Goal: Task Accomplishment & Management: Use online tool/utility

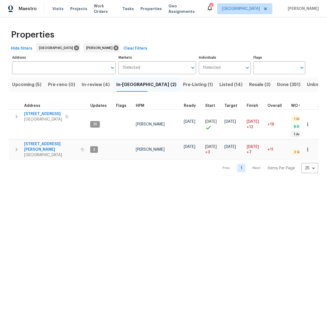
click at [263, 35] on div "Properties" at bounding box center [163, 35] width 309 height 18
click at [18, 147] on icon "button" at bounding box center [16, 149] width 7 height 7
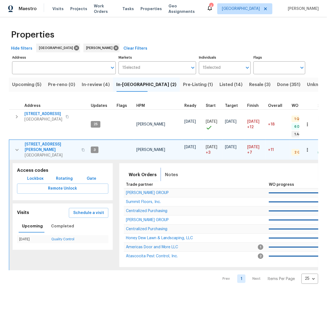
click at [171, 171] on span "Notes" at bounding box center [171, 175] width 13 height 8
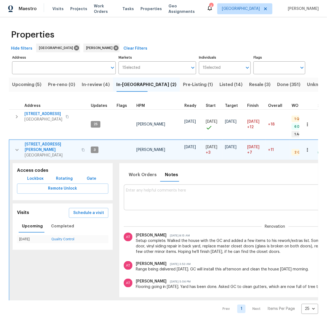
click at [179, 188] on textarea at bounding box center [275, 197] width 298 height 18
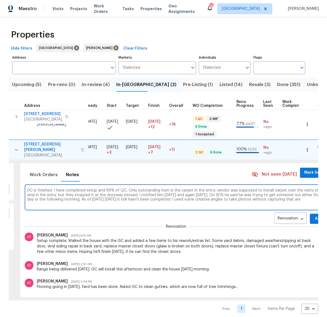
scroll to position [0, 100]
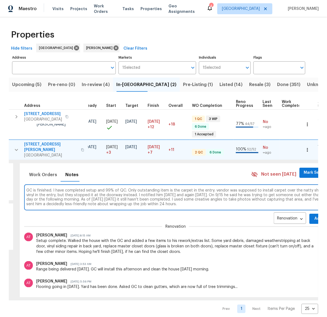
type textarea "GC is finished. I have completed setup and 99% of QC. Only outstanding item is …"
click at [314, 216] on span "Add" at bounding box center [318, 219] width 9 height 7
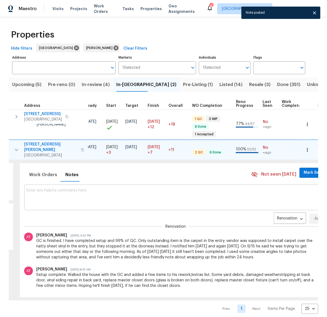
click at [17, 150] on icon "button" at bounding box center [16, 150] width 7 height 7
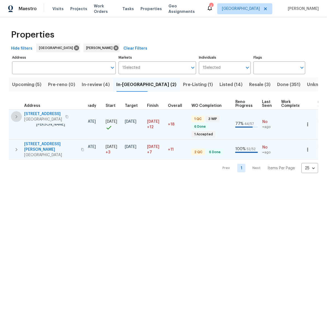
click at [16, 114] on icon "button" at bounding box center [16, 117] width 7 height 7
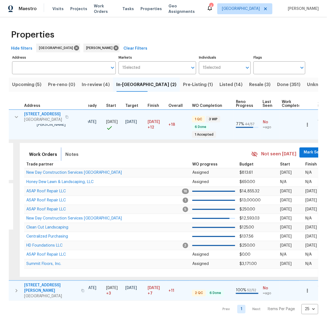
click at [72, 154] on span "Notes" at bounding box center [71, 155] width 13 height 8
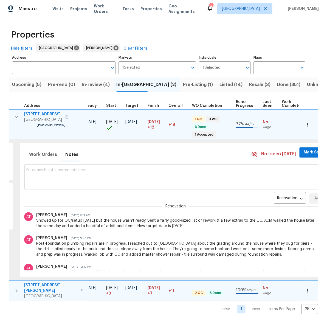
click at [223, 183] on textarea at bounding box center [175, 177] width 298 height 18
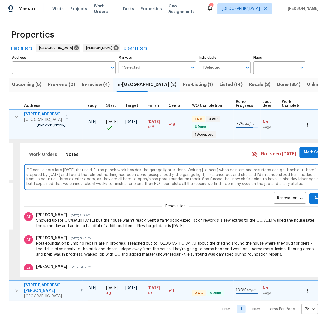
scroll to position [4, 0]
type textarea "GC sent a note late yesterday that said, "...the punch work besides the garage …"
click at [314, 200] on span "Add" at bounding box center [318, 198] width 9 height 7
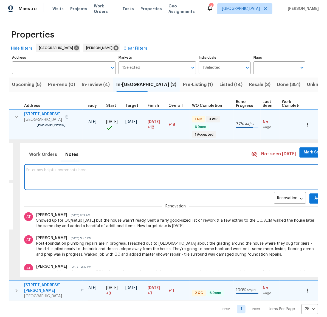
scroll to position [0, 0]
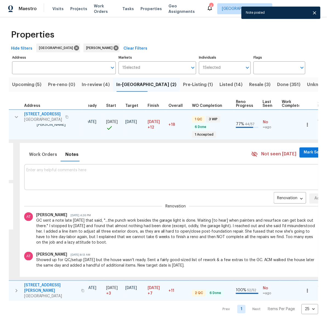
click at [35, 114] on span "14542 Circlewood Way" at bounding box center [43, 114] width 38 height 5
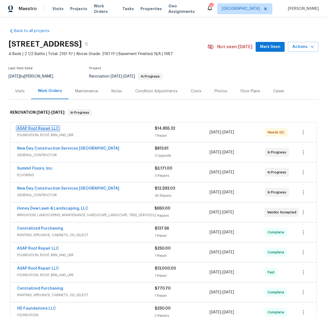
click at [44, 128] on link "ASAP Roof Repair LLC" at bounding box center [38, 129] width 42 height 4
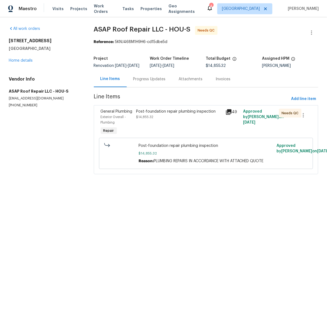
click at [173, 119] on div "Post-foundation repair plumbing inspection $14,855.32" at bounding box center [179, 114] width 86 height 11
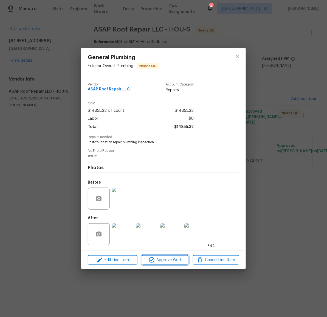
click at [162, 261] on span "Approve Work" at bounding box center [164, 260] width 43 height 7
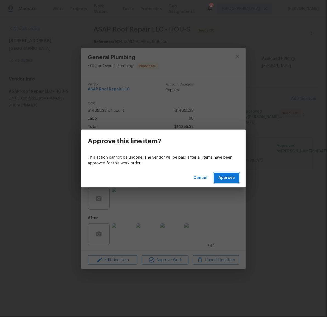
click at [227, 178] on span "Approve" at bounding box center [226, 178] width 16 height 7
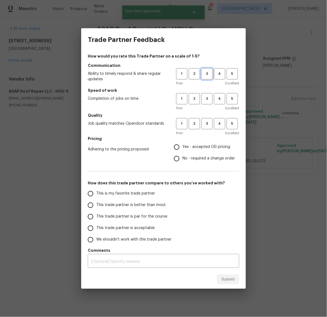
click at [208, 74] on span "3" at bounding box center [207, 74] width 10 height 6
click at [206, 98] on span "3" at bounding box center [207, 99] width 10 height 6
click at [207, 121] on span "3" at bounding box center [207, 124] width 10 height 6
click at [198, 155] on label "No - required a change order" at bounding box center [203, 159] width 64 height 12
click at [182, 155] on input "No - required a change order" at bounding box center [177, 159] width 12 height 12
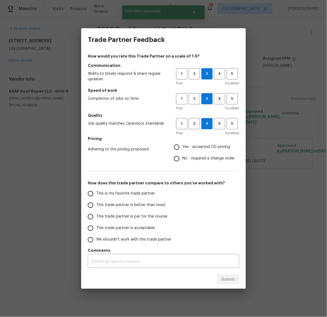
radio input "true"
click at [140, 215] on span "This trade partner is par for the course" at bounding box center [131, 217] width 71 height 6
click at [96, 215] on input "This trade partner is par for the course" at bounding box center [91, 217] width 12 height 12
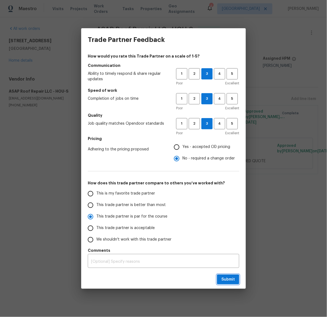
click at [227, 280] on span "Submit" at bounding box center [227, 279] width 13 height 7
radio input "true"
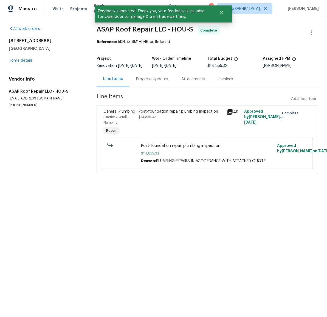
click at [17, 58] on div "14542 Circlewood Way Houston, TX 77062 Home details" at bounding box center [46, 50] width 75 height 25
click at [18, 61] on link "Home details" at bounding box center [21, 61] width 24 height 4
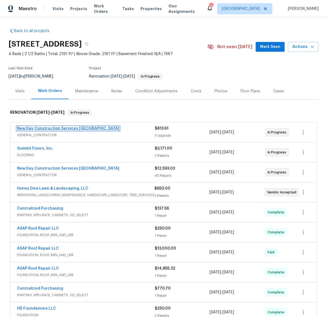
click at [46, 127] on link "New Day Construction Services [GEOGRAPHIC_DATA]" at bounding box center [68, 129] width 102 height 4
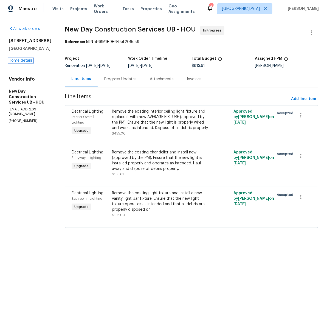
click at [21, 63] on link "Home details" at bounding box center [21, 61] width 24 height 4
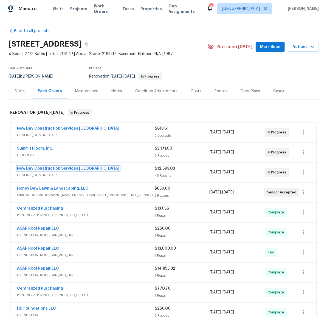
click at [45, 168] on link "New Day Construction Services UB" at bounding box center [68, 169] width 102 height 4
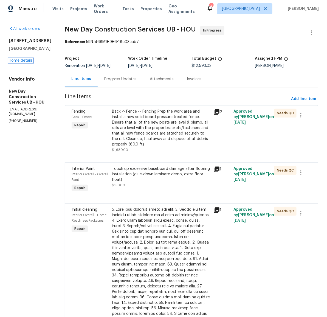
click at [17, 63] on link "Home details" at bounding box center [21, 61] width 24 height 4
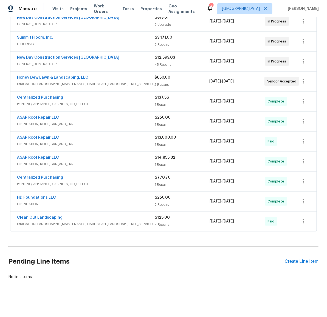
scroll to position [117, 0]
click at [293, 259] on div "Create Line Item" at bounding box center [302, 261] width 34 height 5
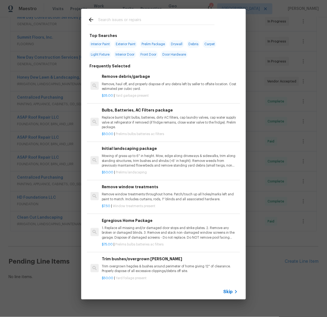
click at [133, 21] on input "text" at bounding box center [156, 20] width 116 height 8
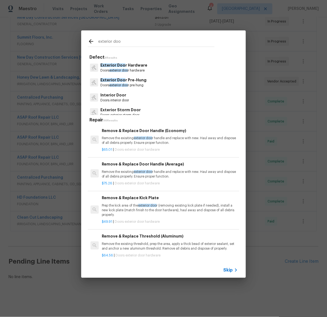
type input "exterior doo"
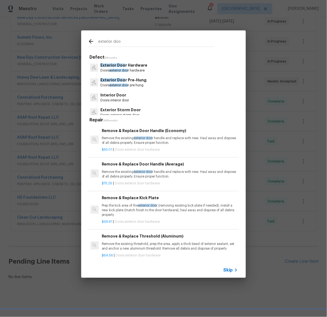
click at [125, 84] on span "exterior doo" at bounding box center [118, 85] width 18 height 3
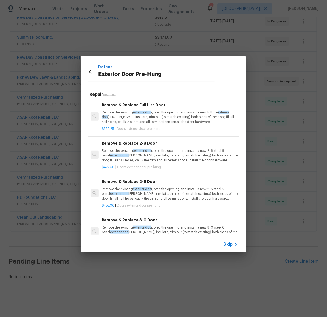
scroll to position [90, 0]
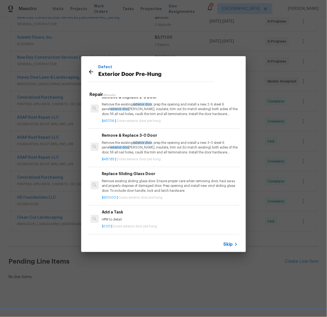
click at [120, 209] on h6 "Add a Task" at bounding box center [170, 212] width 136 height 6
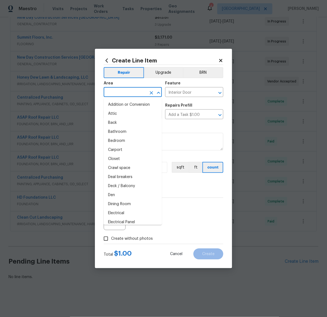
click at [126, 94] on input "text" at bounding box center [125, 93] width 43 height 9
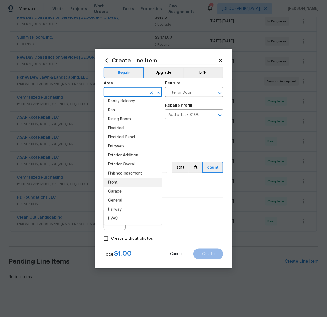
scroll to position [178, 0]
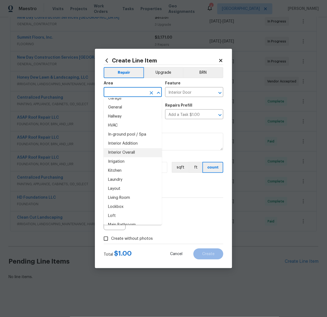
click at [128, 152] on li "Interior Overall" at bounding box center [133, 152] width 58 height 9
type input "Interior Overall"
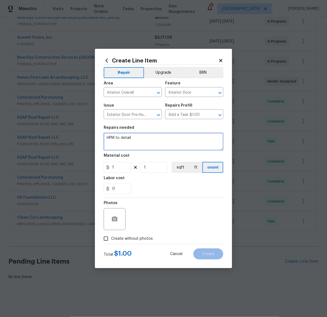
drag, startPoint x: 139, startPoint y: 139, endPoint x: 98, endPoint y: 135, distance: 41.4
click at [98, 134] on div "Create Line Item Repair Upgrade BRN Area Interior Overall ​ Feature Interior Do…" at bounding box center [163, 159] width 137 height 220
type textarea "Replace weatherstripping at front door. Adjust front door, garage entry door, a…"
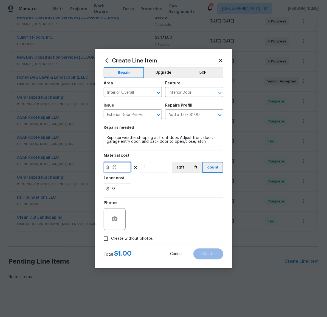
type input "35"
type input "3"
click at [117, 218] on icon "button" at bounding box center [114, 219] width 5 height 5
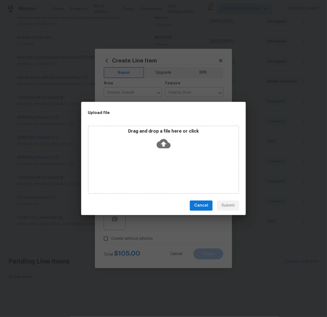
click at [165, 152] on div "Drag and drop a file here or click" at bounding box center [164, 141] width 150 height 24
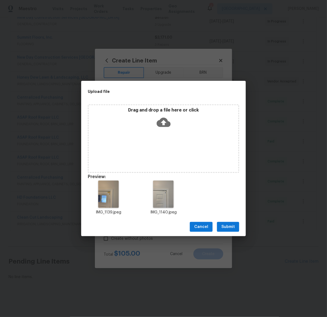
click at [228, 228] on span "Submit" at bounding box center [227, 227] width 13 height 7
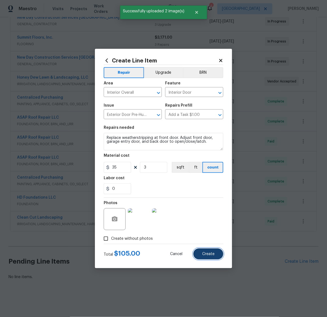
click at [217, 250] on button "Create" at bounding box center [208, 254] width 30 height 11
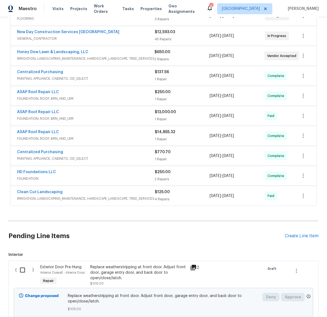
scroll to position [186, 0]
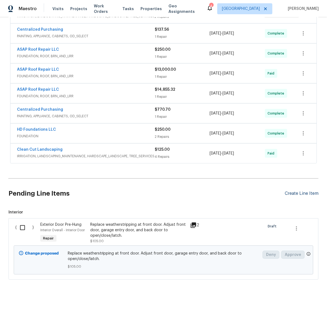
click at [296, 191] on div "Create Line Item" at bounding box center [302, 193] width 34 height 5
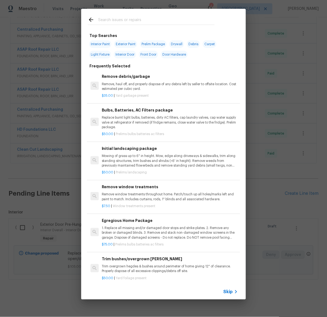
click at [159, 22] on input "text" at bounding box center [156, 20] width 116 height 8
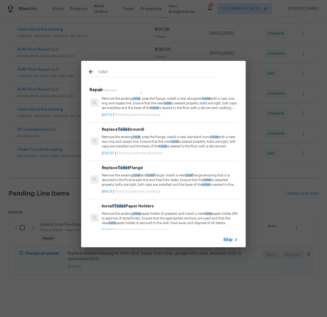
scroll to position [135, 0]
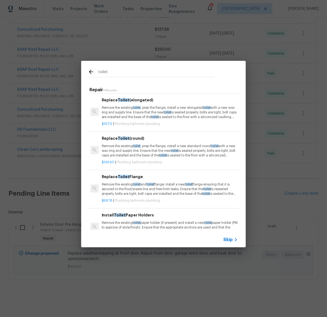
type input "toilet"
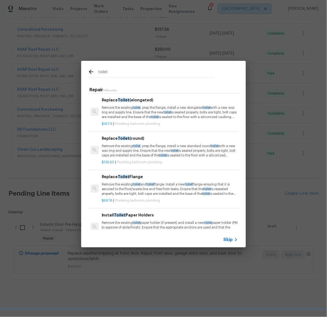
click at [168, 188] on p "Remove the existing toilet and toilet flange. Install a new toilet flange ensur…" at bounding box center [170, 189] width 136 height 14
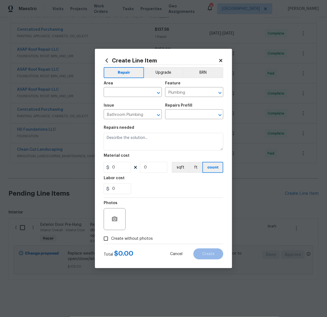
type input "Replace Toilet Flange $68.76"
type textarea "Remove the existing toilet and toilet flange. Install a new toilet flange ensur…"
type input "68.76"
type input "1"
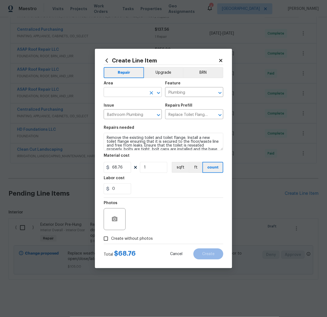
click at [135, 93] on input "text" at bounding box center [125, 93] width 43 height 9
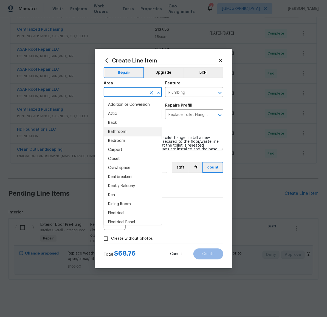
click at [131, 130] on li "Bathroom" at bounding box center [133, 132] width 58 height 9
type input "Bathroom"
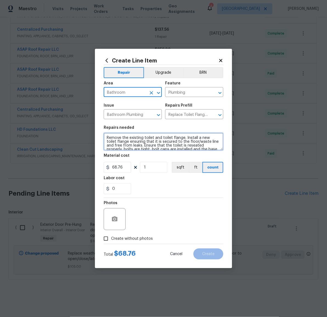
click at [166, 140] on textarea "Remove the existing toilet and toilet flange. Install a new toilet flange ensur…" at bounding box center [164, 142] width 120 height 18
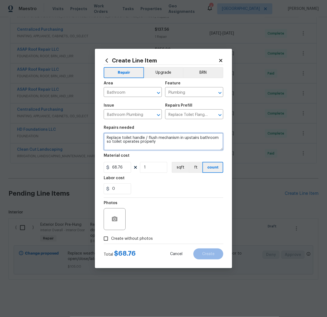
type textarea "Replace toilet handle / flush mechanism in upstairs bathroom so toilet operates…"
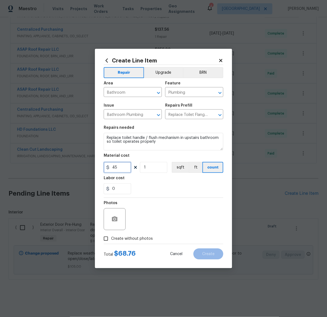
type input "45"
click at [150, 237] on span "Create without photos" at bounding box center [132, 239] width 42 height 6
click at [111, 237] on input "Create without photos" at bounding box center [106, 239] width 10 height 10
click at [106, 237] on input "Create without photos" at bounding box center [106, 239] width 10 height 10
checkbox input "false"
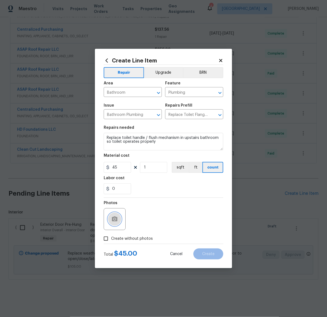
click at [115, 219] on circle "button" at bounding box center [115, 220] width 2 height 2
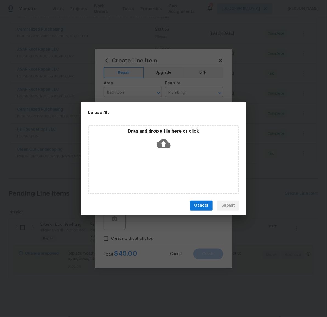
click at [160, 142] on icon at bounding box center [164, 143] width 14 height 9
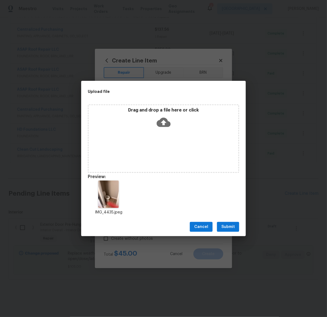
click at [233, 227] on span "Submit" at bounding box center [227, 227] width 13 height 7
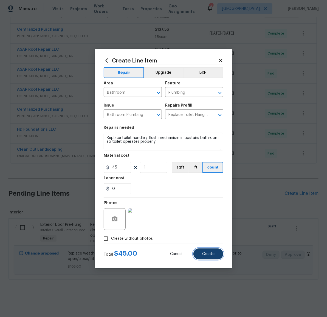
click at [207, 255] on span "Create" at bounding box center [208, 254] width 12 height 4
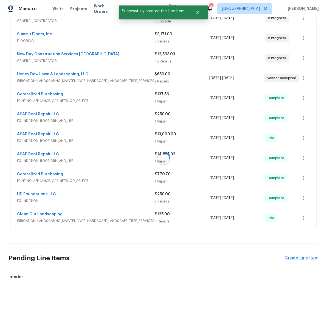
scroll to position [186, 0]
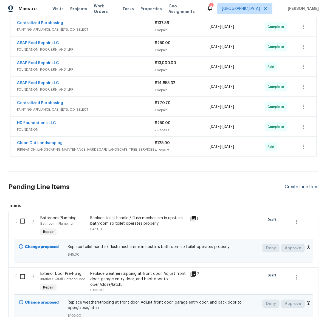
click at [297, 189] on div "Create Line Item" at bounding box center [302, 187] width 34 height 5
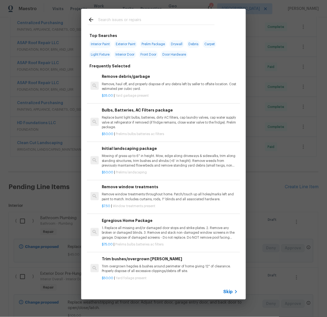
click at [142, 22] on input "text" at bounding box center [156, 20] width 116 height 8
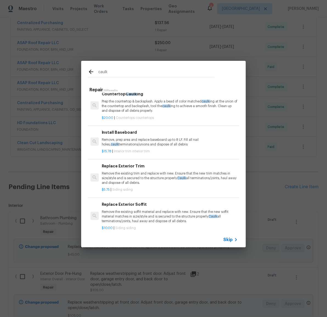
scroll to position [0, 0]
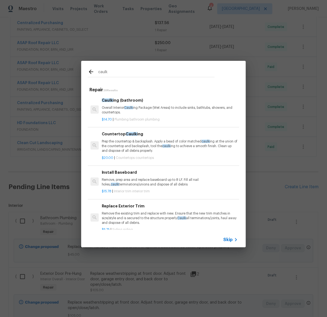
type input "caulk"
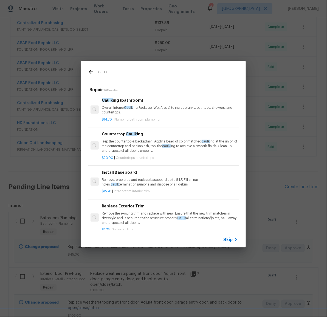
click at [151, 107] on p "Overall Interior Caulk ing Package (Wet Areas) to include sinks, bathtubs, show…" at bounding box center [170, 110] width 136 height 9
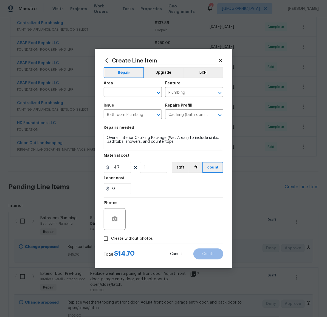
click at [126, 86] on div "Area" at bounding box center [133, 84] width 58 height 7
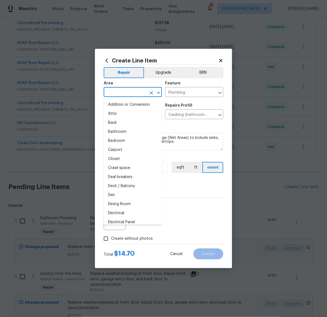
click at [125, 92] on input "text" at bounding box center [125, 93] width 43 height 9
click at [132, 132] on li "Bathroom" at bounding box center [133, 132] width 58 height 9
type input "Bathroom"
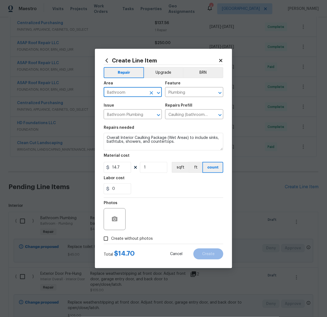
click at [197, 232] on div "Photos" at bounding box center [164, 216] width 120 height 36
click at [205, 204] on div "Photos" at bounding box center [164, 216] width 120 height 36
click at [115, 217] on icon "button" at bounding box center [114, 219] width 5 height 5
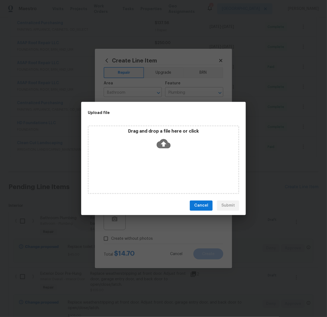
click at [165, 143] on icon at bounding box center [164, 144] width 14 height 14
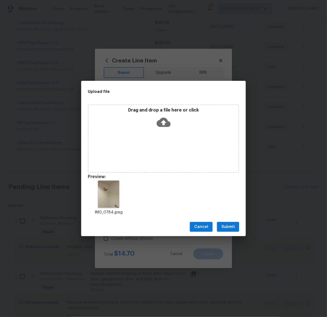
click at [229, 228] on span "Submit" at bounding box center [227, 227] width 13 height 7
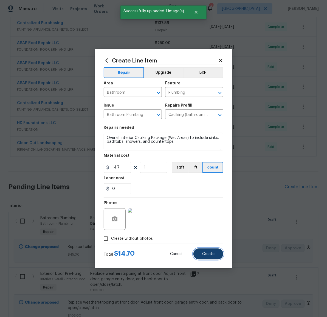
click at [213, 254] on span "Create" at bounding box center [208, 254] width 12 height 4
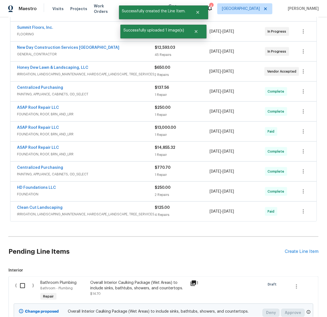
scroll to position [186, 0]
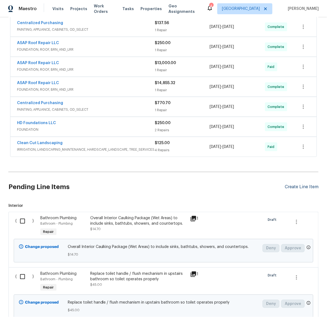
click at [295, 189] on div "Create Line Item" at bounding box center [302, 187] width 34 height 5
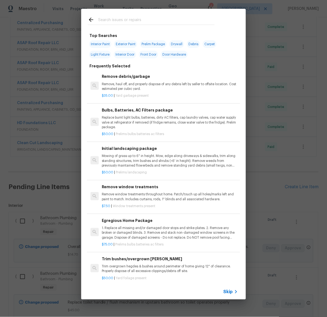
click at [133, 12] on div at bounding box center [151, 20] width 140 height 22
click at [133, 17] on input "text" at bounding box center [156, 20] width 116 height 8
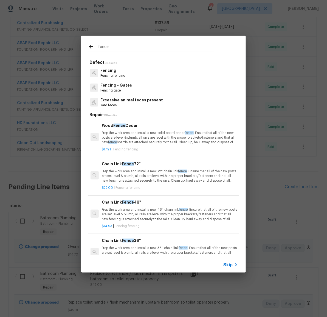
type input "fence"
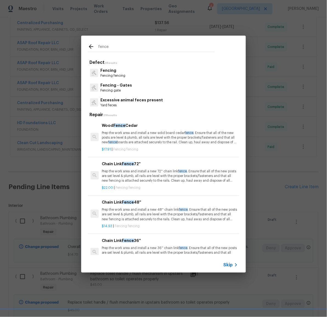
click at [111, 70] on p "Fencing" at bounding box center [112, 71] width 25 height 6
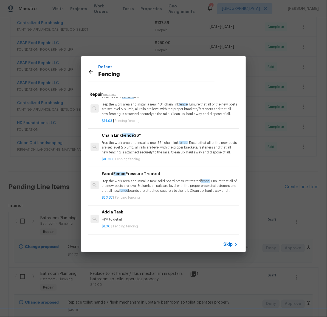
scroll to position [90, 0]
click at [151, 179] on p "Prep the work area and install a new solid board pressure treated fence . Ensur…" at bounding box center [170, 186] width 136 height 14
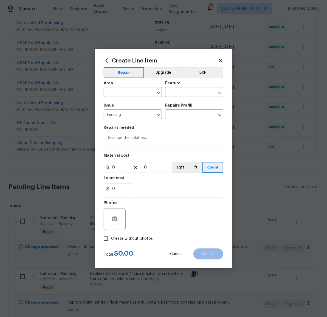
type input "Wood Fence Pressure Treated $20.87"
type textarea "Prep the work area and install a new solid board pressure treated fence. Ensure…"
type input "20.87"
type input "1"
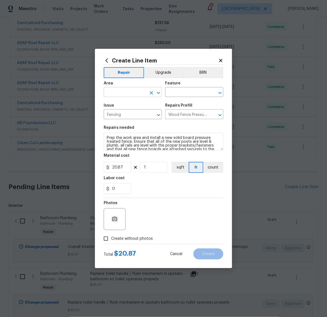
click at [129, 95] on input "text" at bounding box center [125, 93] width 43 height 9
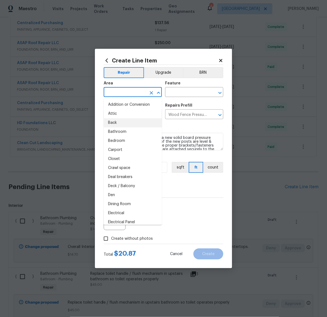
click at [119, 121] on li "Back" at bounding box center [133, 122] width 58 height 9
type input "Back"
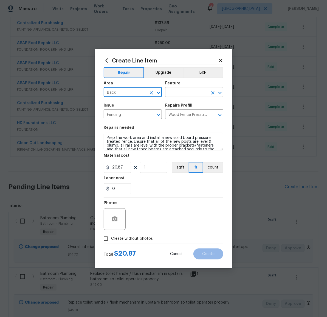
click at [173, 94] on input "text" at bounding box center [186, 93] width 43 height 9
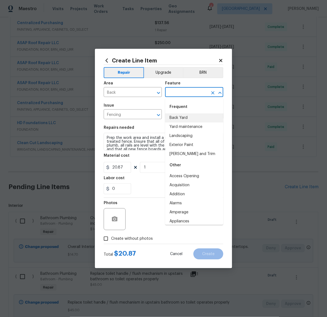
click at [182, 118] on li "Back Yard" at bounding box center [194, 118] width 58 height 9
type input "Back Yard"
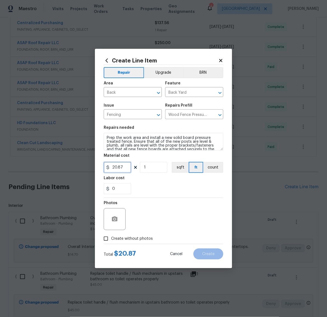
click at [125, 167] on input "20.87" at bounding box center [117, 167] width 27 height 11
type input "28"
type input "16"
click at [112, 221] on icon "button" at bounding box center [114, 219] width 5 height 5
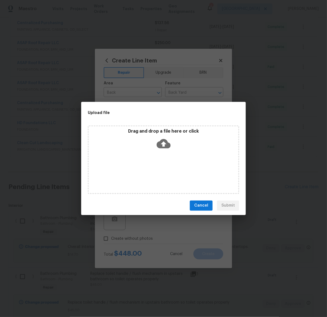
click at [164, 146] on icon at bounding box center [164, 144] width 14 height 14
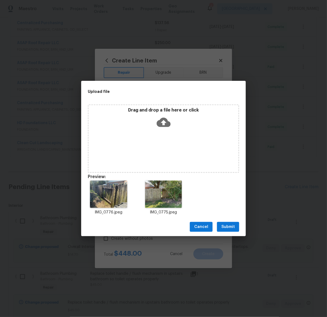
click at [227, 228] on span "Submit" at bounding box center [227, 227] width 13 height 7
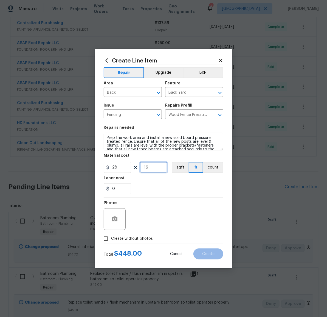
click at [163, 167] on input "16" at bounding box center [153, 167] width 27 height 11
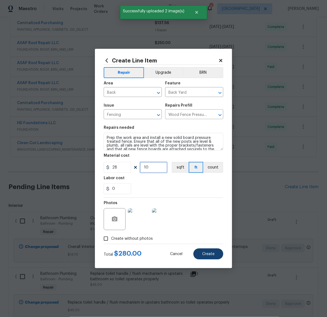
type input "10"
click at [215, 253] on button "Create" at bounding box center [208, 254] width 30 height 11
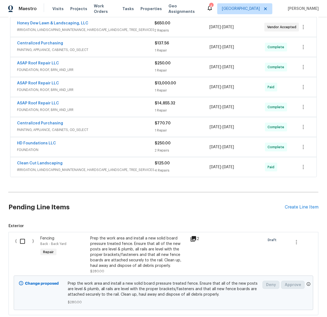
scroll to position [45, 0]
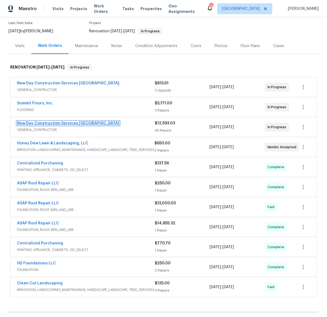
click at [41, 121] on link "New Day Construction Services UB" at bounding box center [68, 123] width 102 height 4
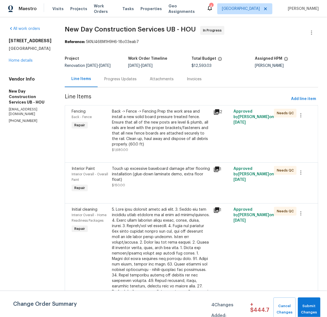
click at [154, 125] on div "Back -> Fence -> Fencing Prep the work area and install a new solid board press…" at bounding box center [161, 128] width 98 height 38
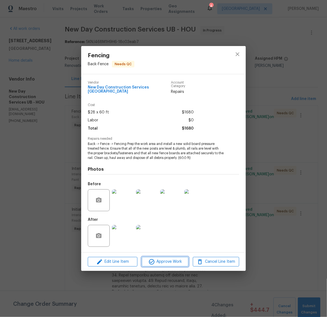
click at [164, 261] on span "Approve Work" at bounding box center [164, 262] width 43 height 7
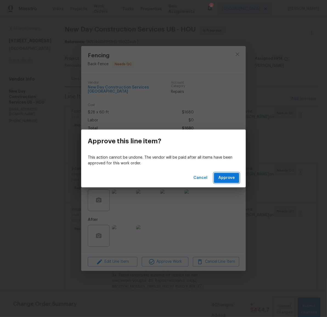
click at [224, 179] on span "Approve" at bounding box center [226, 178] width 16 height 7
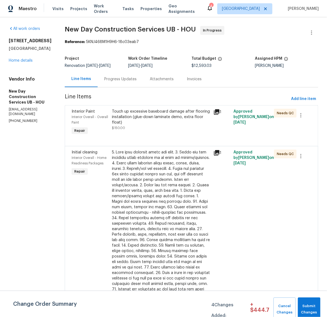
click at [143, 118] on div "Touch up excessive baseboard damage after flooring installation (glue-down lami…" at bounding box center [161, 117] width 98 height 16
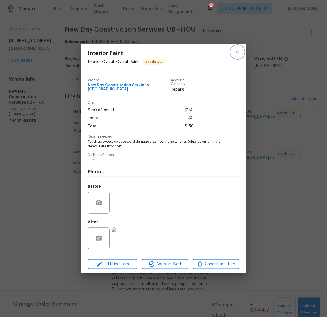
click at [238, 54] on icon "close" at bounding box center [237, 52] width 7 height 7
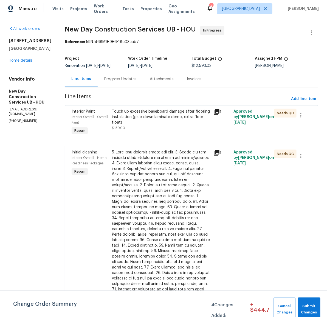
click at [142, 120] on div "Touch up excessive baseboard damage after flooring installation (glue-down lami…" at bounding box center [161, 117] width 98 height 16
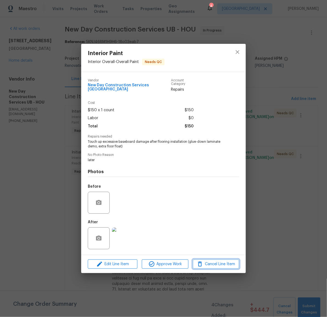
click at [216, 262] on span "Cancel Line Item" at bounding box center [215, 264] width 43 height 7
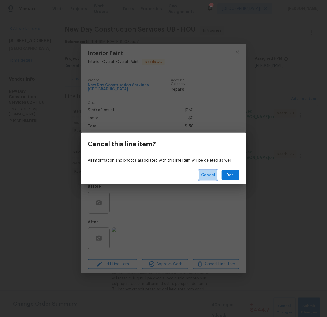
click at [205, 176] on span "Cancel" at bounding box center [208, 175] width 14 height 7
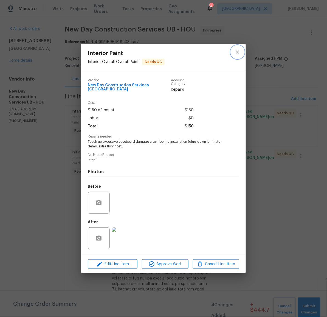
click at [238, 54] on icon "close" at bounding box center [237, 52] width 7 height 7
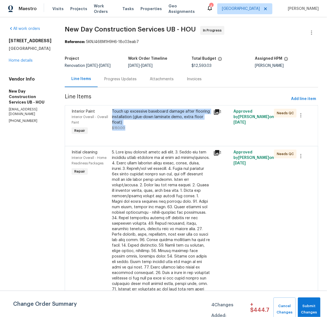
drag, startPoint x: 130, startPoint y: 129, endPoint x: 115, endPoint y: 110, distance: 23.6
click at [115, 110] on div "Touch up excessive baseboard damage after flooring installation (glue-down lami…" at bounding box center [161, 120] width 98 height 22
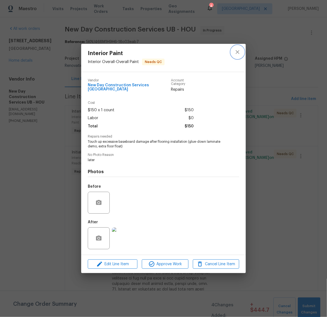
click at [238, 53] on icon "close" at bounding box center [237, 52] width 7 height 7
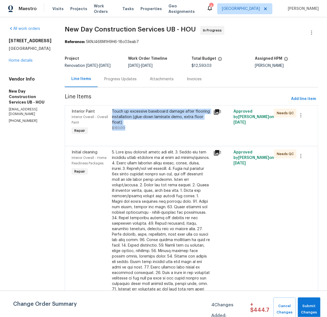
copy div "Touch up excessive baseboard damage after flooring installation (glue-down lami…"
click at [298, 119] on button "button" at bounding box center [300, 115] width 13 height 13
click at [302, 116] on li "Cancel" at bounding box center [300, 115] width 21 height 9
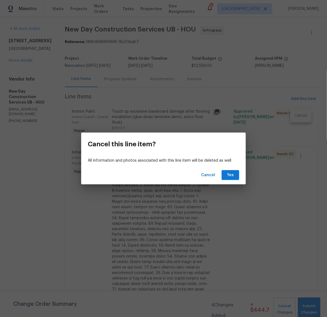
click at [221, 175] on div "Cancel Yes" at bounding box center [163, 175] width 165 height 19
click at [227, 175] on span "Yes" at bounding box center [230, 175] width 9 height 7
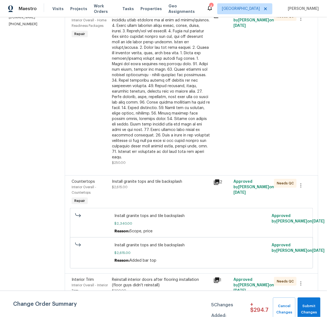
scroll to position [116, 0]
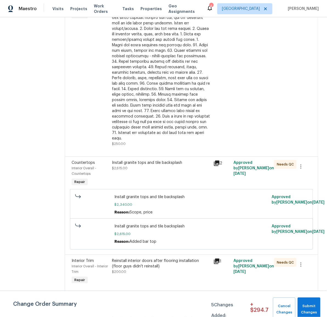
click at [158, 166] on div "Install granite tops and tile backsplash" at bounding box center [161, 162] width 98 height 5
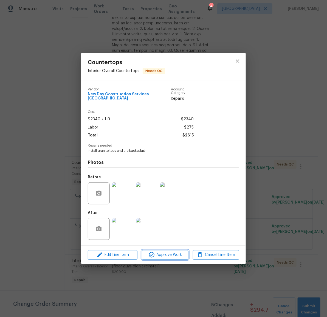
click at [171, 253] on span "Approve Work" at bounding box center [164, 255] width 43 height 7
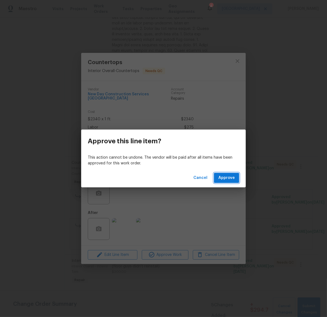
click at [220, 179] on span "Approve" at bounding box center [226, 178] width 16 height 7
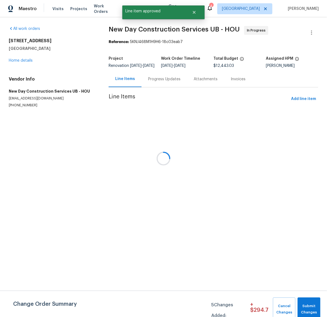
scroll to position [0, 0]
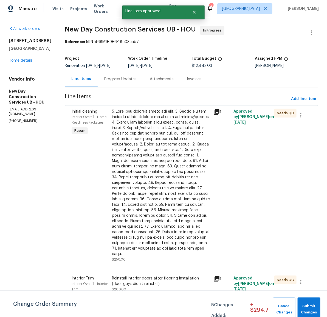
click at [167, 167] on div at bounding box center [161, 183] width 98 height 148
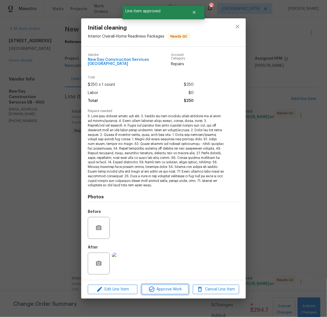
click at [164, 289] on span "Approve Work" at bounding box center [164, 289] width 43 height 7
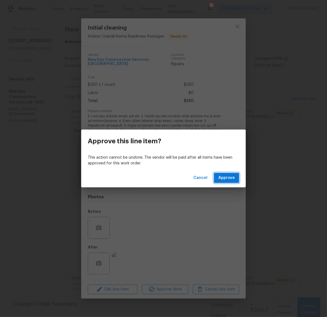
click at [226, 180] on span "Approve" at bounding box center [226, 178] width 16 height 7
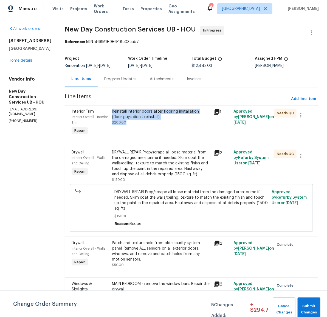
drag, startPoint x: 131, startPoint y: 122, endPoint x: 116, endPoint y: 112, distance: 17.6
click at [116, 112] on div "Reinstall interior doors after flooring installation (floor guys didn't reinsta…" at bounding box center [161, 117] width 98 height 16
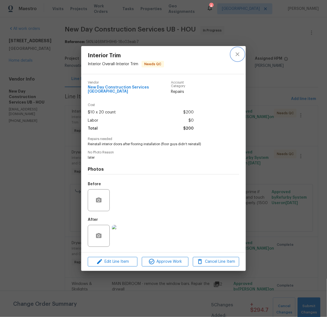
click at [237, 55] on icon "close" at bounding box center [238, 55] width 4 height 4
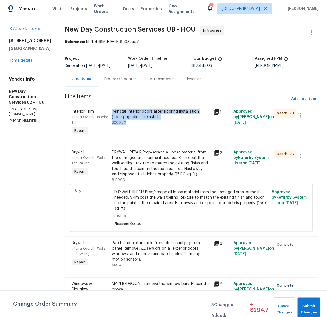
copy div "Reinstall interior doors after flooring installation (floor guys didn't reinsta…"
click at [298, 117] on icon "button" at bounding box center [301, 115] width 7 height 7
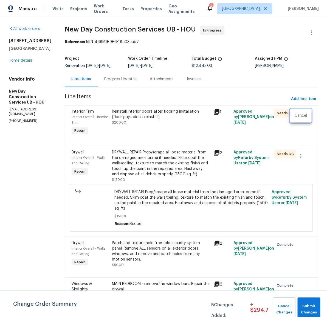
click at [197, 129] on div at bounding box center [163, 158] width 327 height 317
click at [143, 115] on div "Reinstall interior doors after flooring installation (floor guys didn't reinsta…" at bounding box center [161, 114] width 98 height 11
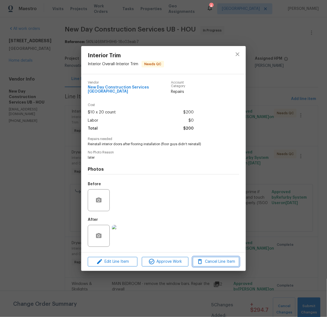
click at [203, 260] on icon "button" at bounding box center [200, 262] width 7 height 7
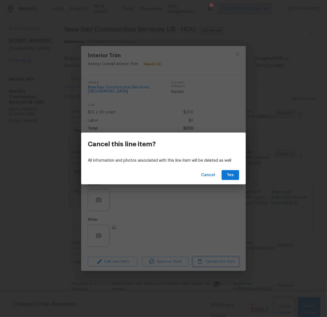
click at [236, 67] on div "Cancel this line item? All information and photos associated with this line ite…" at bounding box center [163, 158] width 327 height 317
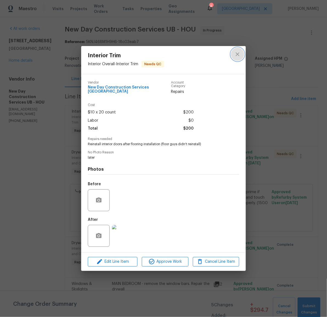
click at [237, 56] on icon "close" at bounding box center [238, 55] width 4 height 4
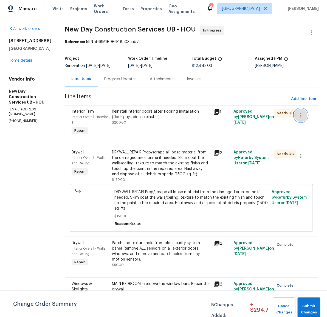
click at [299, 116] on icon "button" at bounding box center [301, 115] width 7 height 7
click at [298, 114] on li "Cancel" at bounding box center [300, 115] width 21 height 9
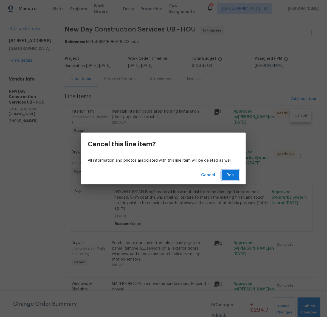
click at [229, 175] on span "Yes" at bounding box center [230, 175] width 9 height 7
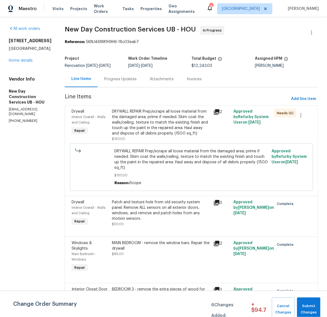
click at [160, 124] on div "DRYWALL REPAIR Prep/scrape all loose material from the damaged area; prime if n…" at bounding box center [161, 122] width 98 height 27
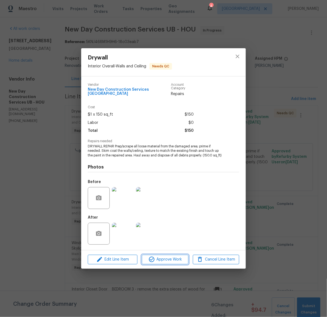
click at [169, 260] on span "Approve Work" at bounding box center [164, 259] width 43 height 7
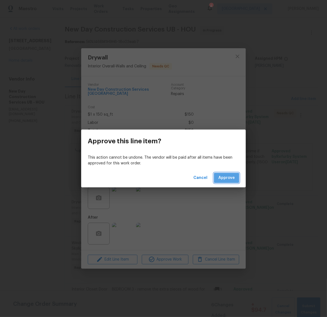
click at [222, 179] on span "Approve" at bounding box center [226, 178] width 16 height 7
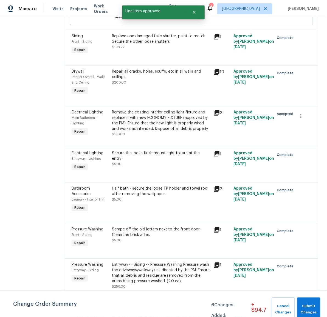
scroll to position [728, 0]
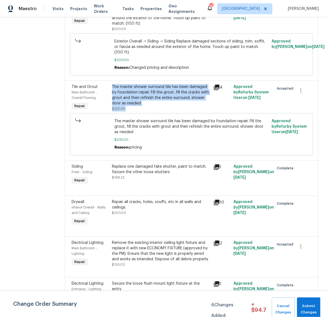
drag, startPoint x: 131, startPoint y: 125, endPoint x: 116, endPoint y: 105, distance: 25.3
click at [116, 105] on div "The master shower surround tile has been damaged by foundation repair. Fill the…" at bounding box center [161, 97] width 98 height 27
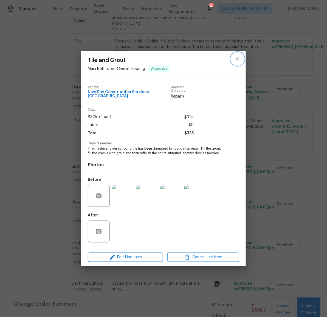
click at [238, 60] on icon "close" at bounding box center [237, 59] width 7 height 7
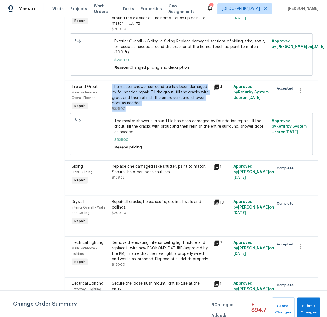
copy div "The master shower surround tile has been damaged by foundation repair. Fill the…"
click at [300, 93] on icon "button" at bounding box center [300, 91] width 1 height 4
click at [296, 109] on li "Cancel" at bounding box center [300, 108] width 21 height 9
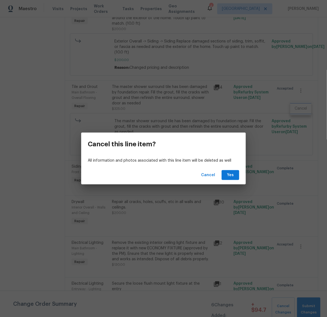
click at [243, 108] on div "Cancel this line item? All information and photos associated with this line ite…" at bounding box center [163, 158] width 327 height 317
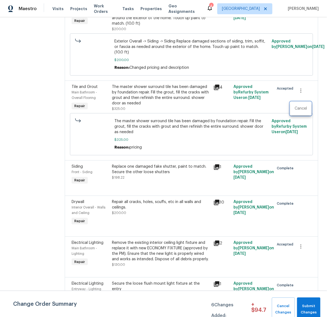
click at [273, 114] on div at bounding box center [163, 158] width 327 height 317
click at [298, 94] on icon "button" at bounding box center [301, 90] width 7 height 7
click at [300, 109] on li "Cancel" at bounding box center [300, 108] width 21 height 9
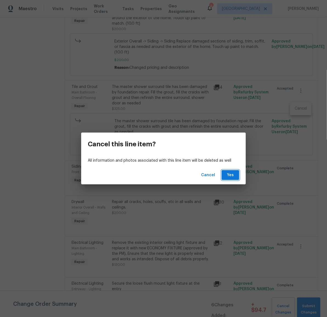
click at [232, 173] on span "Yes" at bounding box center [230, 175] width 9 height 7
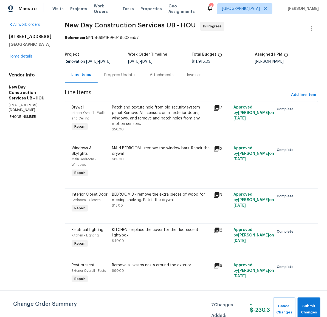
scroll to position [0, 0]
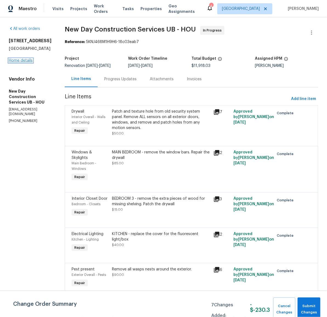
click at [28, 63] on link "Home details" at bounding box center [21, 61] width 24 height 4
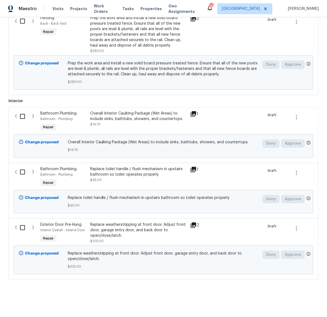
scroll to position [187, 0]
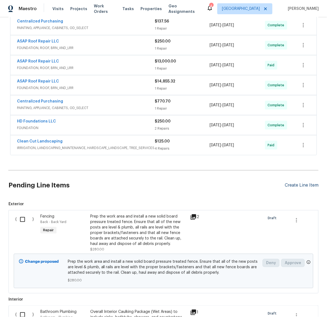
click at [297, 186] on div "Create Line Item" at bounding box center [302, 185] width 34 height 5
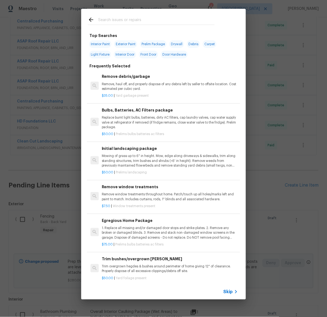
click at [127, 19] on input "text" at bounding box center [156, 20] width 116 height 8
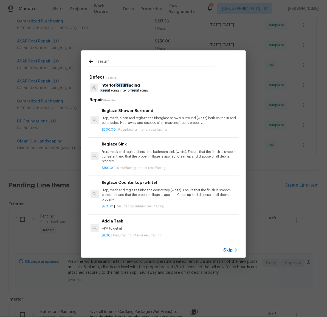
type input "resurf"
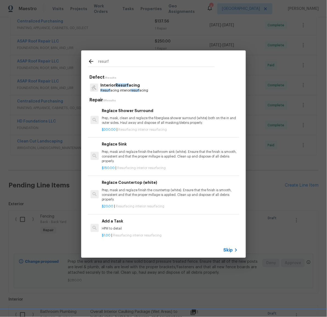
click at [134, 117] on p "Prep, mask, clean and reglaze the fiberglass shower surround (white) both on th…" at bounding box center [170, 120] width 136 height 9
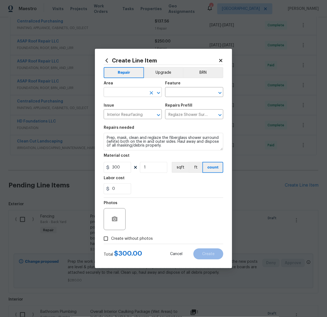
click at [135, 93] on input "text" at bounding box center [125, 93] width 43 height 9
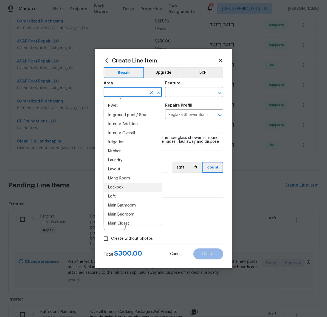
scroll to position [207, 0]
click at [132, 196] on li "Main Bathroom" at bounding box center [133, 197] width 58 height 9
type input "Main Bathroom"
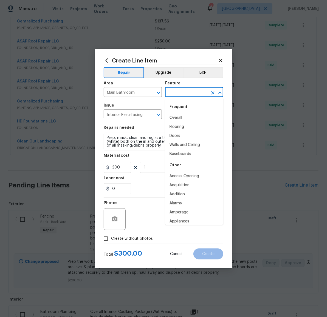
click at [181, 91] on input "text" at bounding box center [186, 93] width 43 height 9
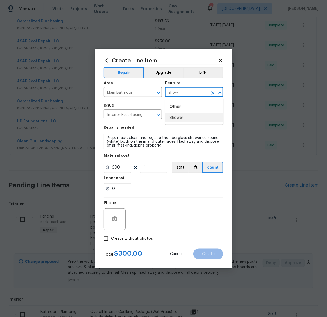
click at [183, 117] on li "Shower" at bounding box center [194, 118] width 58 height 9
type input "Shower"
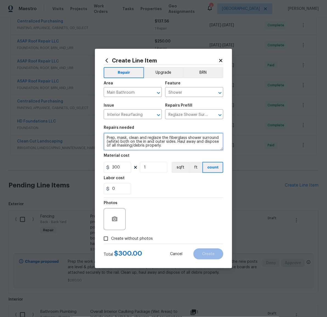
drag, startPoint x: 171, startPoint y: 147, endPoint x: 99, endPoint y: 138, distance: 72.7
click at [99, 138] on div "Create Line Item Repair Upgrade BRN Area Main Bathroom ​ Feature Shower ​ Issue…" at bounding box center [163, 159] width 137 height 220
paste textarea "The master shower surround tile has been damaged by foundation repair. Fill the…"
type textarea "The master shower surround tile has been damaged by foundation repair. Fill the…"
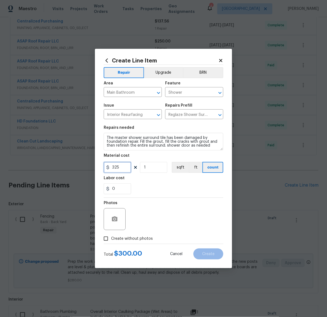
type input "325"
click at [118, 219] on button "button" at bounding box center [114, 219] width 13 height 13
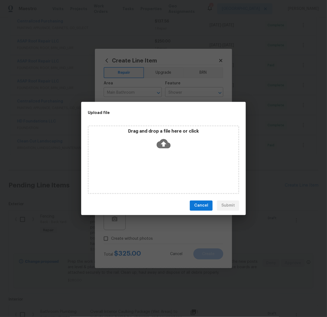
click at [168, 143] on icon at bounding box center [164, 143] width 14 height 9
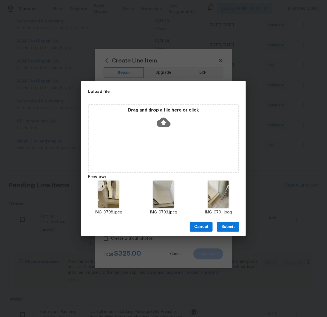
click at [231, 229] on span "Submit" at bounding box center [227, 227] width 13 height 7
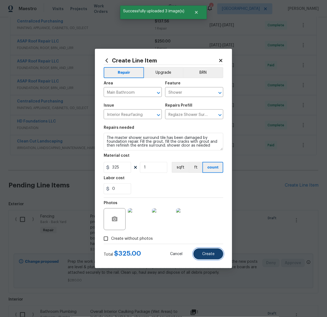
click at [208, 254] on span "Create" at bounding box center [208, 254] width 12 height 4
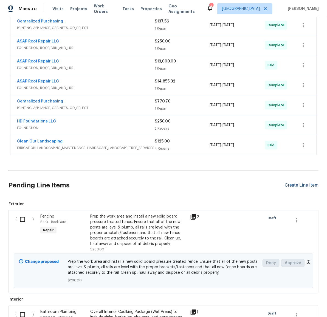
click at [295, 185] on div "Create Line Item" at bounding box center [302, 185] width 34 height 5
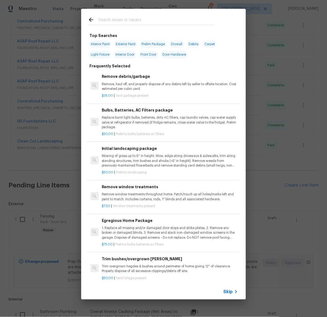
click at [146, 23] on input "text" at bounding box center [156, 20] width 116 height 8
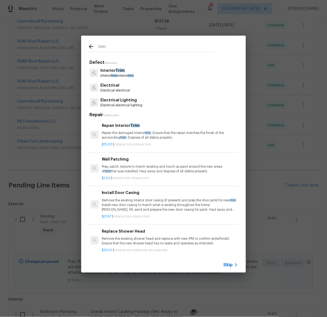
type input "trim"
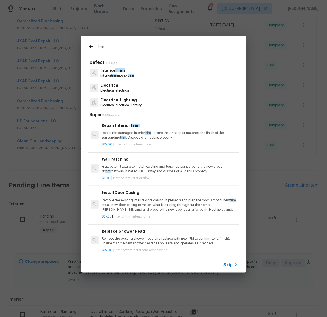
click at [114, 69] on p "Interior Trim" at bounding box center [116, 71] width 33 height 6
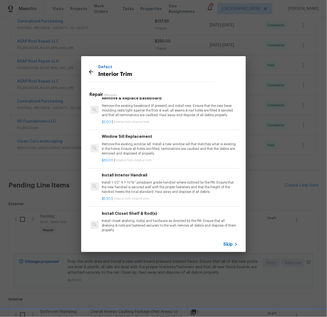
scroll to position [230, 0]
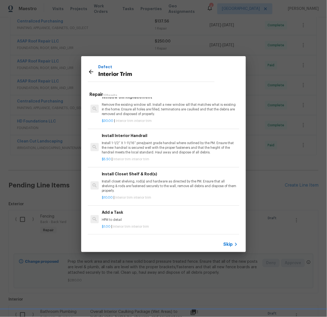
click at [108, 210] on h6 "Add a Task" at bounding box center [170, 213] width 136 height 6
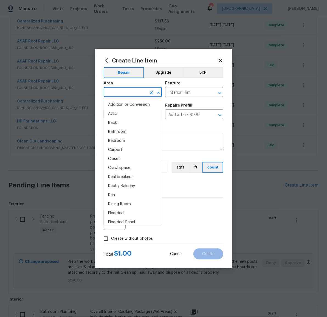
click at [129, 94] on input "text" at bounding box center [125, 93] width 43 height 9
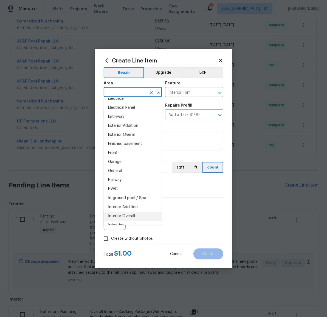
click at [129, 215] on li "Interior Overall" at bounding box center [133, 216] width 58 height 9
type input "Interior Overall"
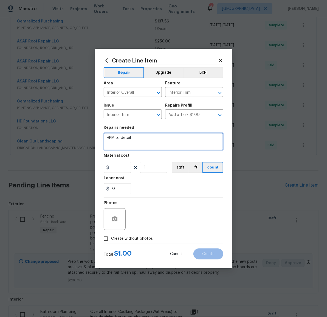
drag, startPoint x: 140, startPoint y: 138, endPoint x: 102, endPoint y: 136, distance: 37.6
click at [102, 136] on div "Create Line Item Repair Upgrade BRN Area Interior Overall ​ Feature Interior Tr…" at bounding box center [163, 159] width 137 height 220
paste textarea "Reinstall interior doors after flooring installation (floor guys didn't reinsta…"
type textarea "Reinstall interior doors after flooring installation (floor guys didn't reinsta…"
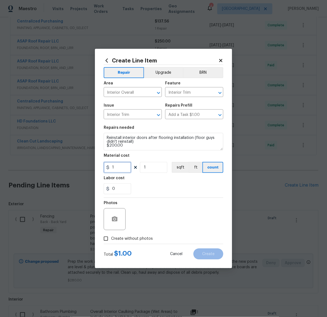
drag, startPoint x: 122, startPoint y: 170, endPoint x: 89, endPoint y: 165, distance: 33.6
click at [89, 165] on div "Create Line Item Repair Upgrade BRN Area Interior Overall ​ Feature Interior Tr…" at bounding box center [163, 158] width 327 height 317
type input "200"
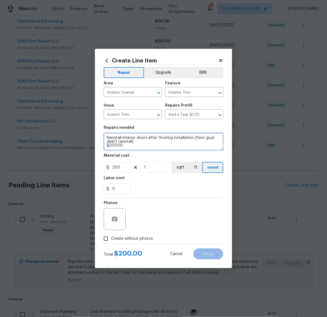
drag, startPoint x: 125, startPoint y: 146, endPoint x: 102, endPoint y: 146, distance: 23.0
click at [102, 146] on div "Create Line Item Repair Upgrade BRN Area Interior Overall ​ Feature Interior Tr…" at bounding box center [163, 159] width 137 height 220
type textarea "Reinstall interior doors after flooring installation (floor guys didn't reinsta…"
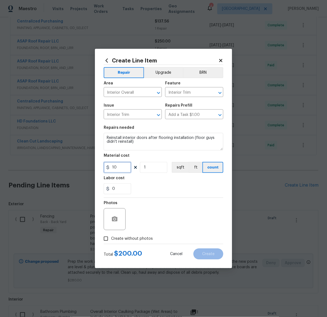
type input "10"
type input "20"
click at [115, 217] on icon "button" at bounding box center [114, 219] width 5 height 5
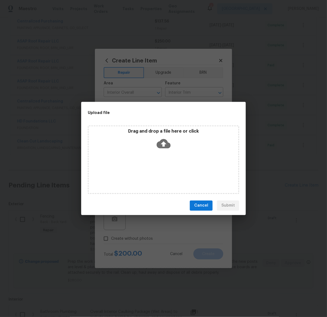
click at [167, 138] on icon at bounding box center [164, 144] width 14 height 14
click at [204, 208] on span "Cancel" at bounding box center [201, 205] width 14 height 7
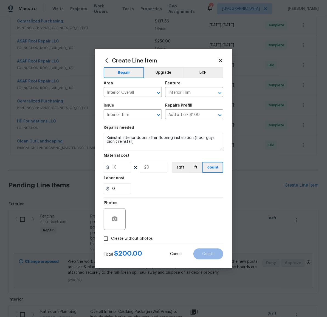
click at [138, 236] on span "Create without photos" at bounding box center [132, 239] width 42 height 6
click at [111, 236] on input "Create without photos" at bounding box center [106, 239] width 10 height 10
checkbox input "true"
click at [163, 223] on textarea at bounding box center [176, 219] width 93 height 22
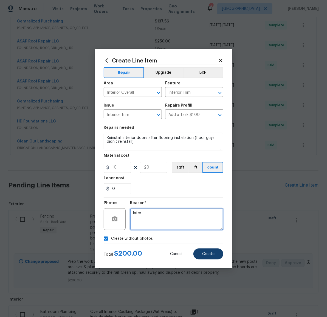
type textarea "later"
click at [212, 255] on span "Create" at bounding box center [208, 254] width 12 height 4
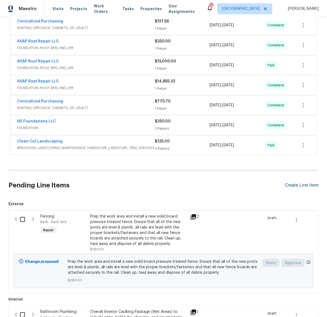
click at [293, 187] on div "Create Line Item" at bounding box center [302, 185] width 34 height 5
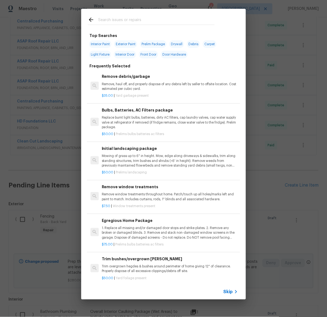
click at [149, 18] on input "text" at bounding box center [156, 20] width 116 height 8
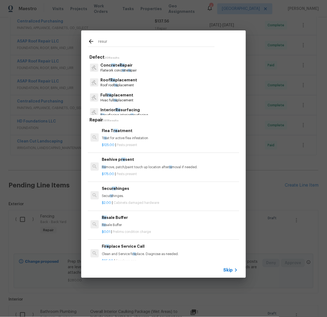
type input "resurf"
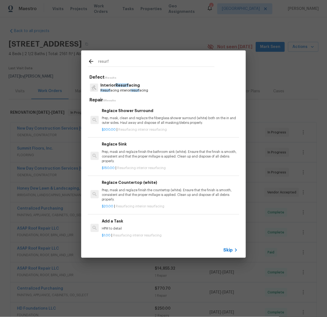
scroll to position [187, 0]
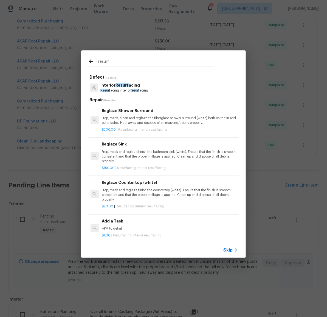
type input "resurf"
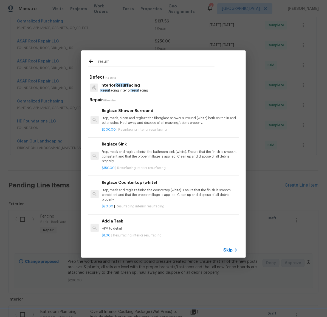
click at [140, 149] on div "Reglaze Sink Prep, mask and reglaze finish the bathroom sink (white). Ensure th…" at bounding box center [170, 152] width 136 height 22
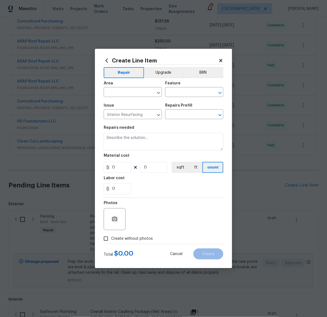
type input "Reglaze Sink $150.00"
type textarea "Prep, mask and reglaze finish the bathroom sink (white). Ensure that the finish…"
type input "150"
type input "1"
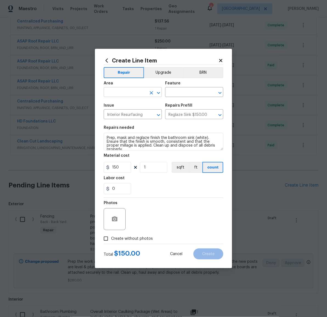
click at [122, 93] on input "text" at bounding box center [125, 93] width 43 height 9
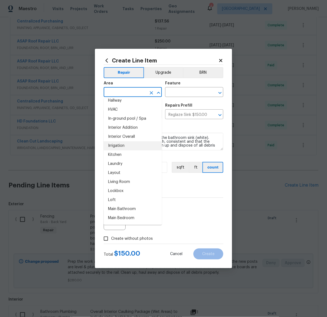
scroll to position [203, 0]
click at [133, 199] on li "Main Bathroom" at bounding box center [133, 200] width 58 height 9
type input "Main Bathroom"
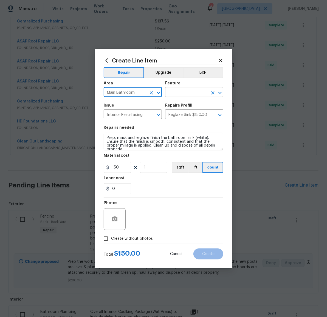
click at [186, 95] on input "text" at bounding box center [186, 93] width 43 height 9
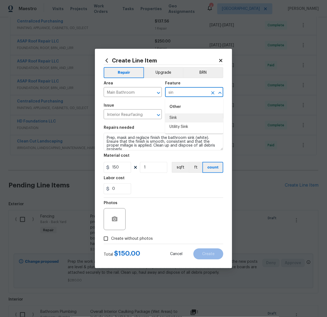
click at [187, 118] on li "Sink" at bounding box center [194, 118] width 58 height 9
type input "Sink"
click at [117, 222] on icon "button" at bounding box center [114, 219] width 7 height 7
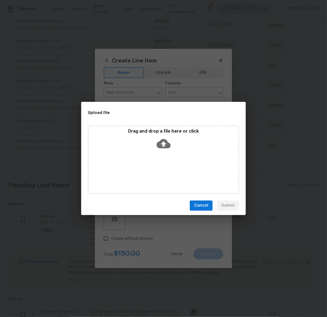
click at [163, 142] on icon at bounding box center [164, 144] width 14 height 14
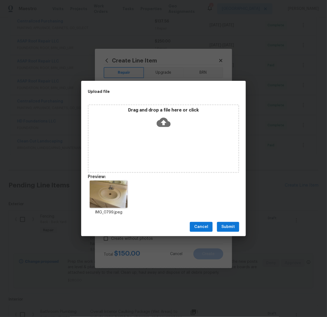
click at [225, 226] on span "Submit" at bounding box center [227, 227] width 13 height 7
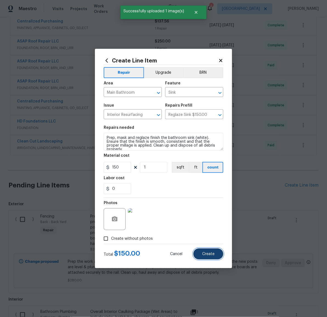
click at [214, 254] on span "Create" at bounding box center [208, 254] width 12 height 4
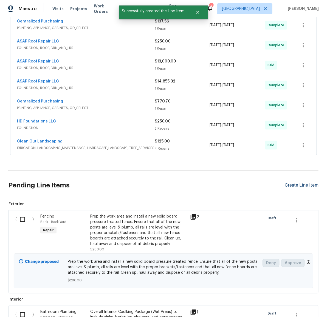
click at [298, 187] on div "Create Line Item" at bounding box center [302, 185] width 34 height 5
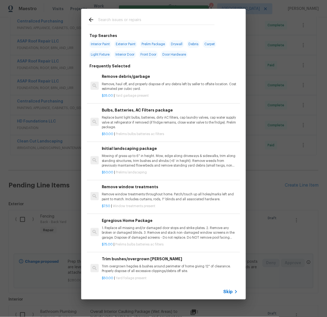
click at [141, 21] on input "text" at bounding box center [156, 20] width 116 height 8
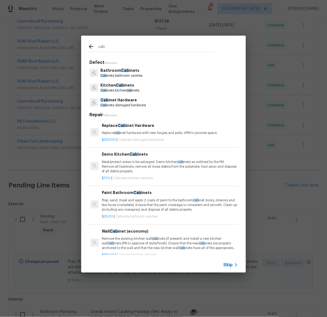
type input "cab"
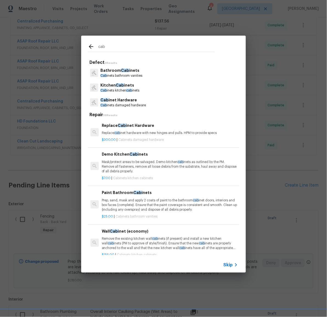
click at [115, 74] on p "Cab inets bathroom vanities" at bounding box center [121, 76] width 42 height 5
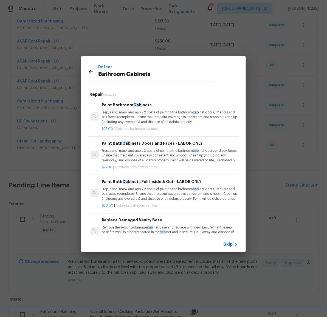
click at [153, 117] on p "Prep, sand, mask and apply 2 coats of paint to the bathroom cab inet doors, int…" at bounding box center [170, 117] width 136 height 14
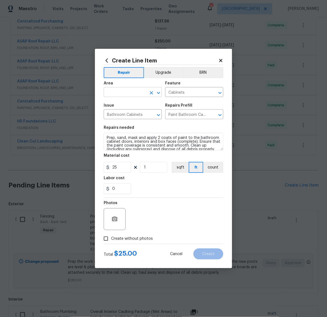
click at [132, 93] on input "text" at bounding box center [125, 93] width 43 height 9
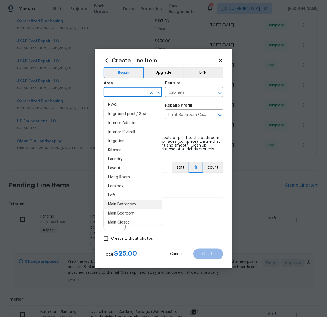
scroll to position [218, 0]
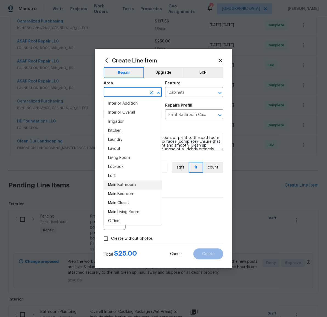
click at [133, 181] on li "Main Bathroom" at bounding box center [133, 185] width 58 height 9
type input "Main Bathroom"
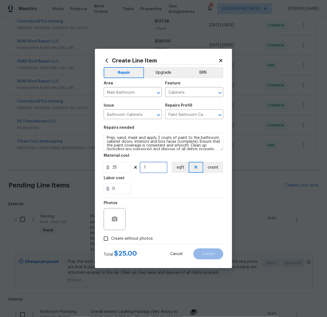
click at [153, 168] on input "1" at bounding box center [153, 167] width 27 height 11
type input "8"
click at [115, 217] on icon "button" at bounding box center [114, 219] width 5 height 5
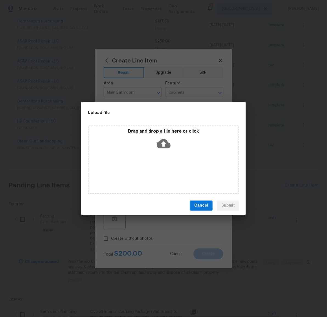
click at [167, 142] on icon at bounding box center [164, 143] width 14 height 9
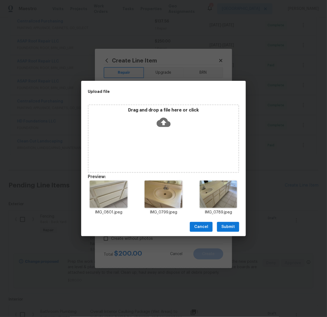
click at [229, 226] on span "Submit" at bounding box center [227, 227] width 13 height 7
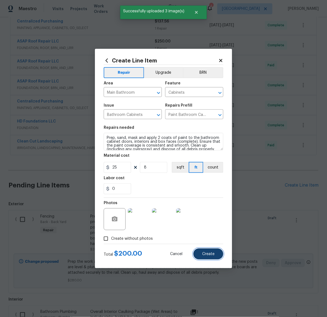
click at [206, 255] on span "Create" at bounding box center [208, 254] width 12 height 4
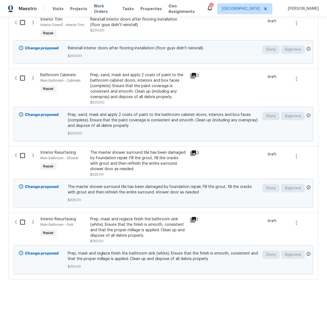
scroll to position [656, 0]
click at [21, 221] on input "checkbox" at bounding box center [25, 223] width 16 height 12
checkbox input "true"
click at [20, 153] on input "checkbox" at bounding box center [25, 156] width 16 height 12
checkbox input "true"
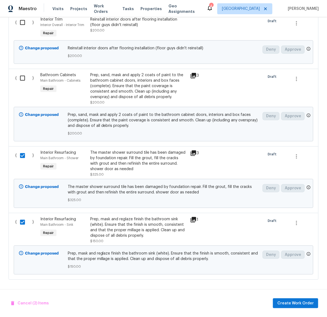
click at [19, 75] on input "checkbox" at bounding box center [25, 78] width 16 height 12
click at [19, 79] on input "checkbox" at bounding box center [25, 78] width 16 height 12
checkbox input "false"
click at [18, 153] on input "checkbox" at bounding box center [25, 156] width 16 height 12
checkbox input "false"
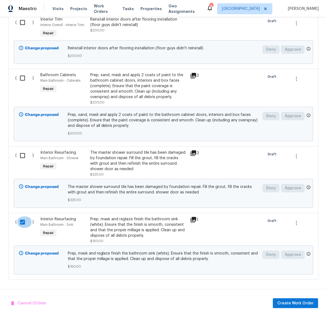
click at [21, 223] on input "checkbox" at bounding box center [25, 223] width 16 height 12
checkbox input "false"
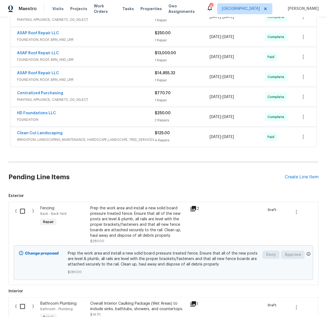
scroll to position [157, 0]
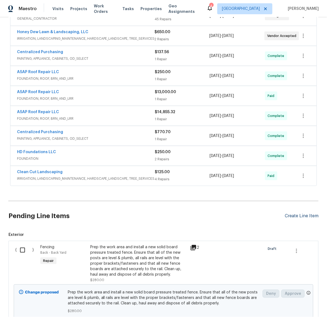
click at [293, 219] on div "Create Line Item" at bounding box center [302, 216] width 34 height 5
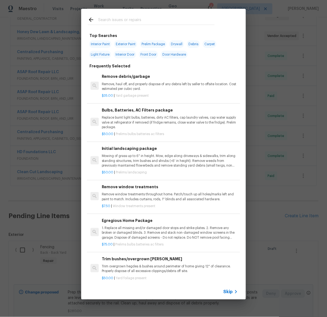
click at [132, 19] on input "text" at bounding box center [156, 20] width 116 height 8
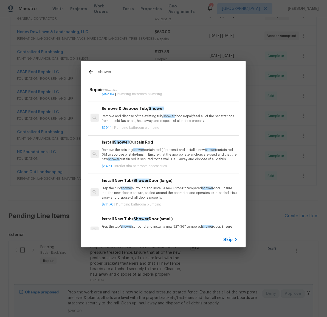
scroll to position [256, 0]
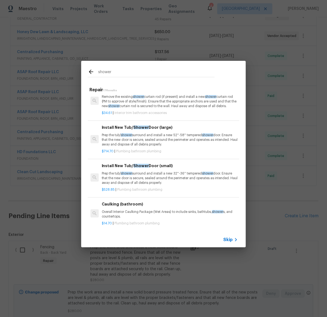
type input "shower"
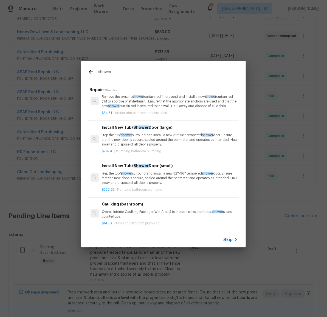
click at [148, 139] on p "Prep the tub/ shower surround and install a new 52''-58'' tempered shower door.…" at bounding box center [170, 140] width 136 height 14
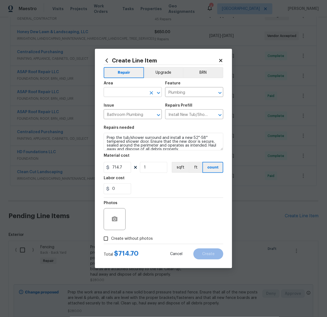
click at [128, 91] on input "text" at bounding box center [125, 93] width 43 height 9
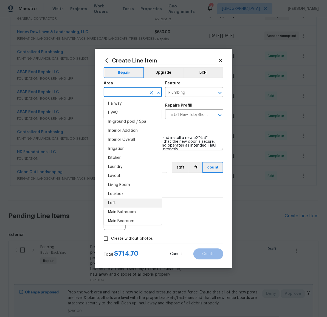
scroll to position [196, 0]
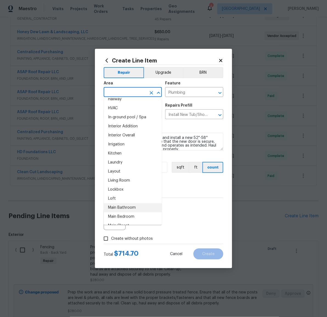
click at [132, 208] on li "Main Bathroom" at bounding box center [133, 208] width 58 height 9
type input "Main Bathroom"
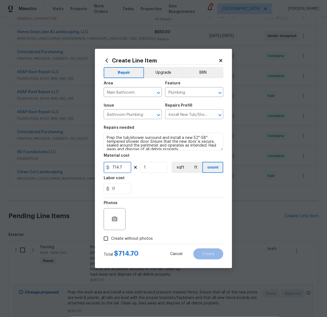
drag, startPoint x: 128, startPoint y: 168, endPoint x: 101, endPoint y: 168, distance: 27.4
click at [102, 168] on div "Create Line Item Repair Upgrade BRN Area Main Bathroom ​ Feature Plumbing ​ Iss…" at bounding box center [163, 159] width 137 height 220
type input "1500"
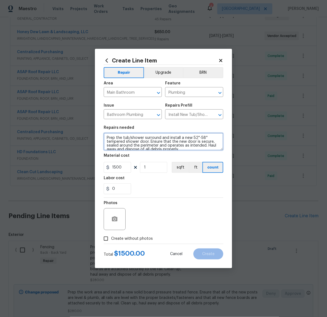
click at [182, 141] on textarea "Prep the tub/shower surround and install a new 52''-58'' tempered shower door. …" at bounding box center [164, 142] width 120 height 18
click at [192, 144] on textarea "Prep the tub/shower surround and install a new 52''-58'' tempered shower door. …" at bounding box center [164, 142] width 120 height 18
type textarea "Remove and replace the master shower enclosure; existing enclosure was damaged …"
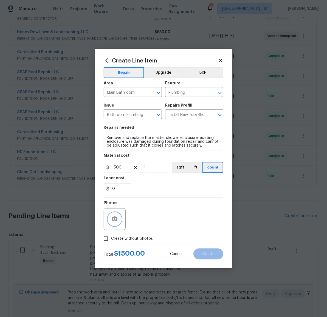
click at [116, 216] on icon "button" at bounding box center [114, 219] width 7 height 7
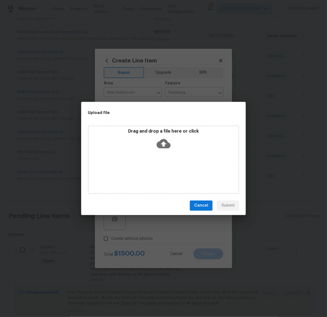
click at [163, 145] on icon at bounding box center [164, 144] width 14 height 14
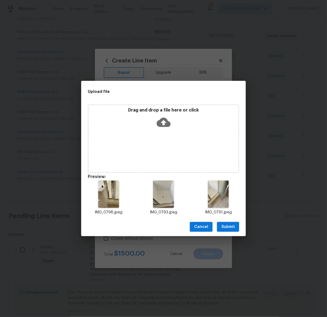
click at [223, 226] on span "Submit" at bounding box center [227, 227] width 13 height 7
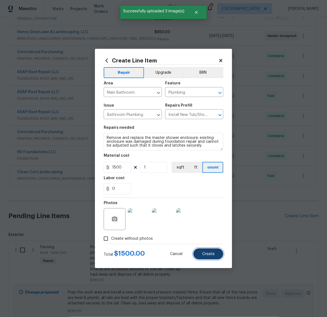
click at [218, 253] on button "Create" at bounding box center [208, 254] width 30 height 11
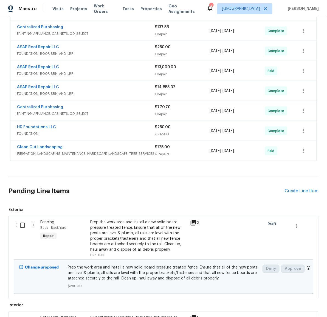
scroll to position [290, 0]
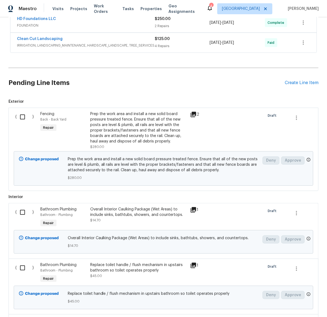
click at [19, 117] on input "checkbox" at bounding box center [25, 117] width 16 height 12
checkbox input "true"
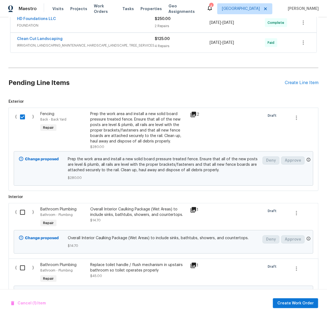
click at [19, 214] on input "checkbox" at bounding box center [25, 213] width 16 height 12
checkbox input "true"
click at [22, 270] on input "checkbox" at bounding box center [25, 268] width 16 height 12
checkbox input "true"
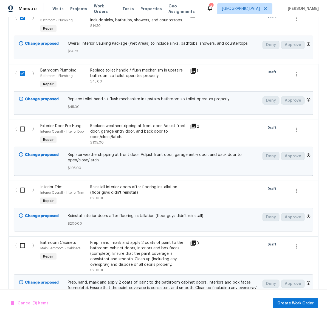
scroll to position [524, 0]
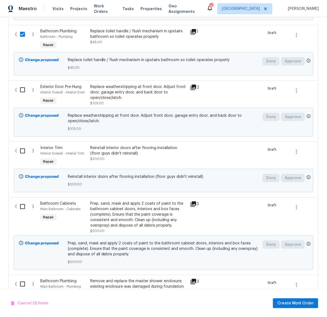
click at [21, 87] on input "checkbox" at bounding box center [25, 90] width 16 height 12
checkbox input "true"
drag, startPoint x: 20, startPoint y: 155, endPoint x: 21, endPoint y: 164, distance: 9.1
click at [19, 155] on input "checkbox" at bounding box center [25, 151] width 16 height 12
checkbox input "true"
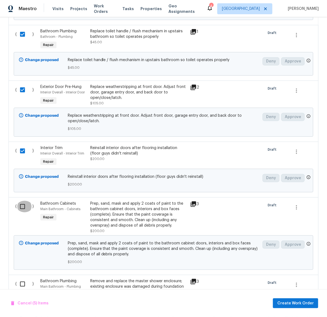
click at [18, 209] on input "checkbox" at bounding box center [25, 207] width 16 height 12
checkbox input "true"
click at [22, 284] on input "checkbox" at bounding box center [25, 285] width 16 height 12
checkbox input "true"
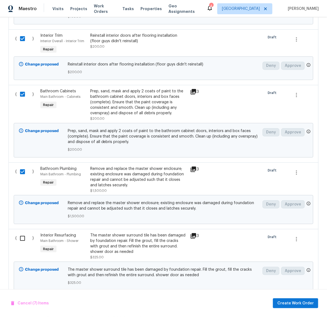
scroll to position [675, 0]
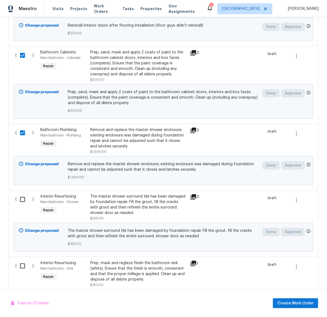
click at [21, 200] on input "checkbox" at bounding box center [25, 200] width 16 height 12
checkbox input "true"
click at [21, 272] on input "checkbox" at bounding box center [25, 267] width 16 height 12
checkbox input "true"
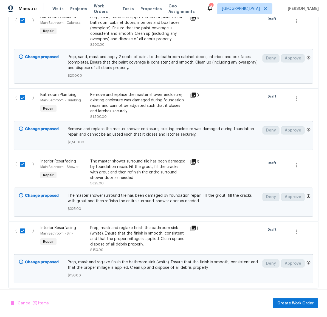
scroll to position [727, 0]
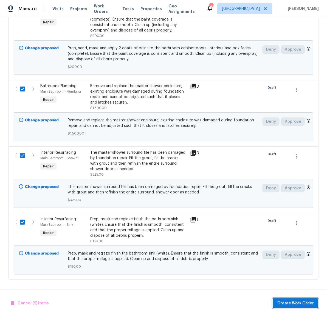
click at [300, 304] on span "Create Work Order" at bounding box center [295, 303] width 36 height 7
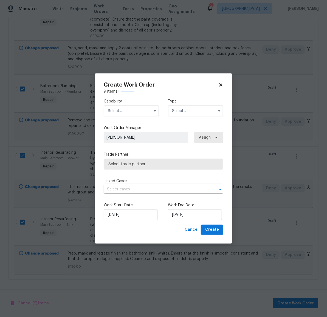
checkbox input "false"
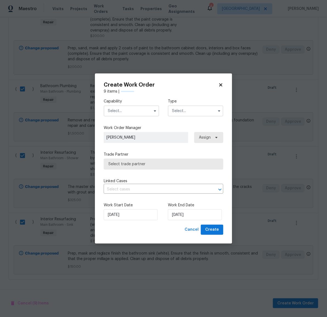
checkbox input "false"
click at [136, 112] on input "text" at bounding box center [131, 111] width 55 height 11
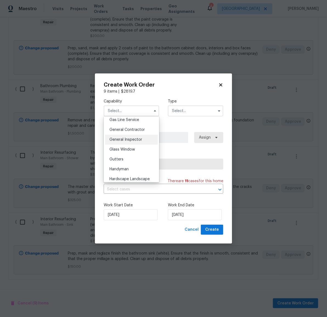
scroll to position [251, 0]
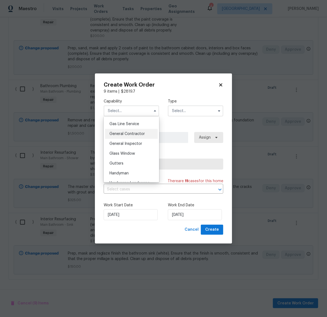
click at [133, 136] on span "General Contractor" at bounding box center [126, 134] width 35 height 4
type input "General Contractor"
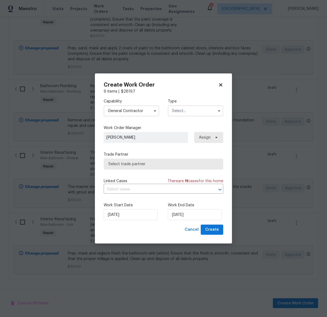
click at [185, 114] on input "text" at bounding box center [195, 111] width 55 height 11
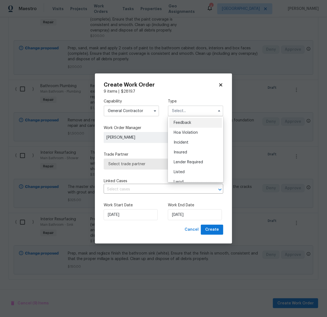
scroll to position [65, 0]
click at [184, 145] on span "Renovation" at bounding box center [184, 147] width 20 height 4
type input "Renovation"
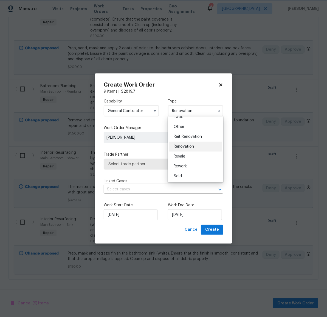
scroll to position [0, 0]
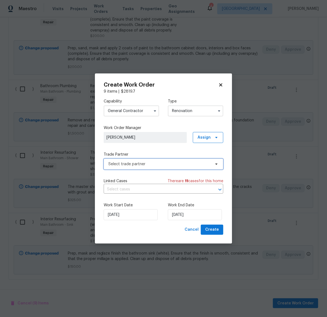
click at [143, 163] on span "Select trade partner" at bounding box center [159, 164] width 102 height 5
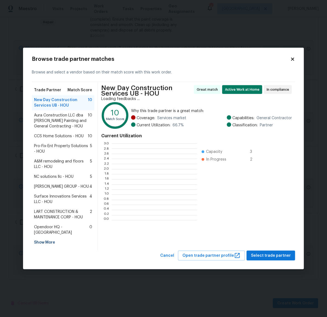
scroll to position [72, 80]
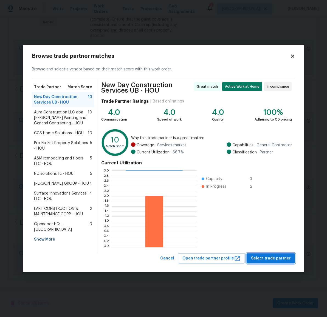
click at [273, 259] on span "Select trade partner" at bounding box center [271, 258] width 40 height 7
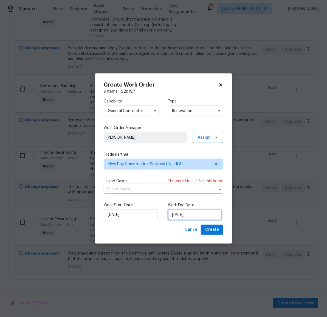
click at [185, 217] on input "9/17/2025" at bounding box center [195, 215] width 54 height 11
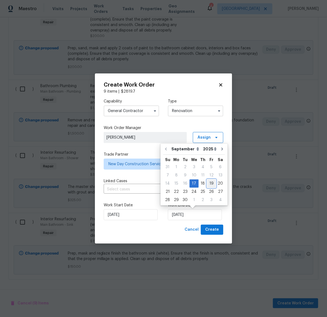
click at [211, 184] on div "19" at bounding box center [211, 184] width 9 height 8
type input "9/19/2025"
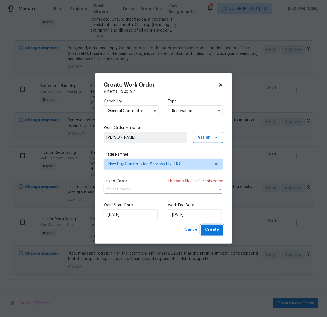
click at [215, 230] on span "Create" at bounding box center [212, 230] width 14 height 7
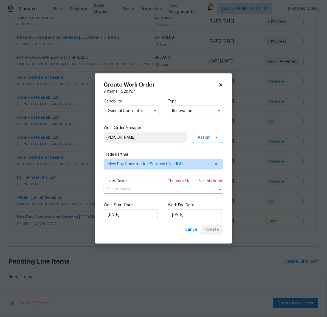
scroll to position [138, 0]
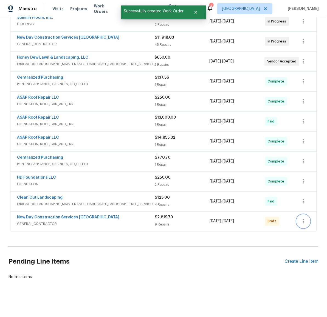
click at [303, 215] on button "button" at bounding box center [303, 221] width 13 height 13
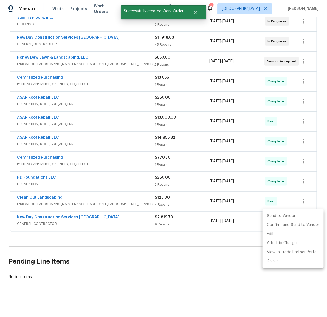
click at [285, 215] on li "Send to Vendor" at bounding box center [292, 216] width 61 height 9
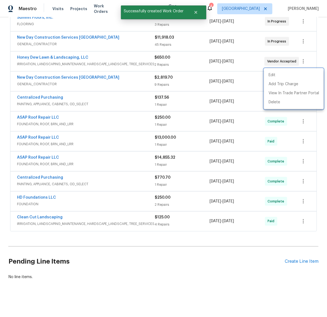
click at [205, 260] on div at bounding box center [163, 158] width 327 height 317
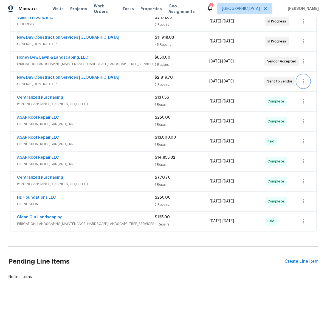
scroll to position [51, 0]
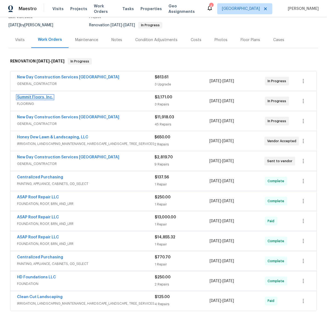
click at [37, 98] on link "Summit Floors, Inc." at bounding box center [35, 97] width 36 height 4
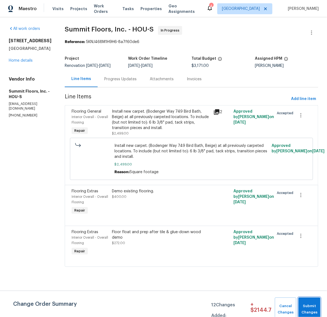
click at [311, 301] on button "Submit Changes" at bounding box center [309, 310] width 22 height 24
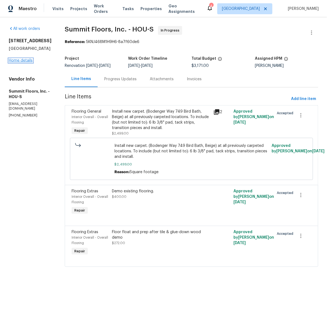
click at [24, 63] on link "Home details" at bounding box center [21, 61] width 24 height 4
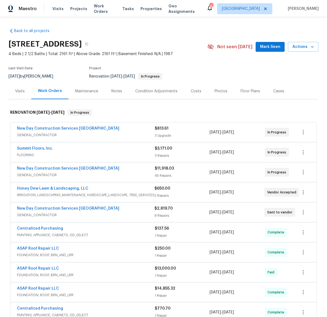
scroll to position [21, 0]
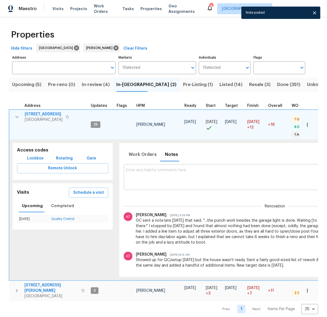
scroll to position [0, 100]
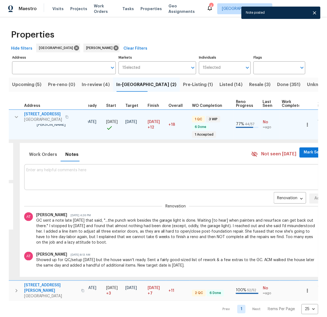
click at [19, 116] on icon "button" at bounding box center [16, 117] width 7 height 7
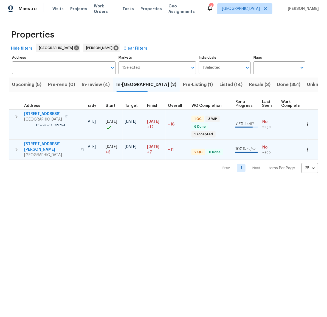
click at [39, 145] on span "[STREET_ADDRESS][PERSON_NAME]" at bounding box center [50, 147] width 53 height 11
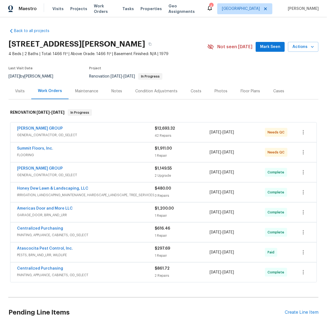
click at [215, 92] on div "Photos" at bounding box center [220, 91] width 13 height 5
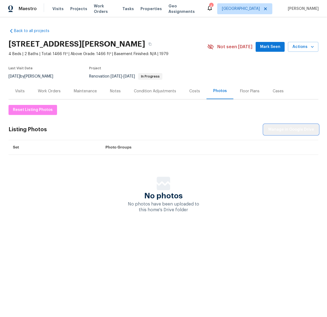
click at [291, 128] on span "Manage in Google Drive" at bounding box center [291, 129] width 46 height 7
